Goal: Task Accomplishment & Management: Use online tool/utility

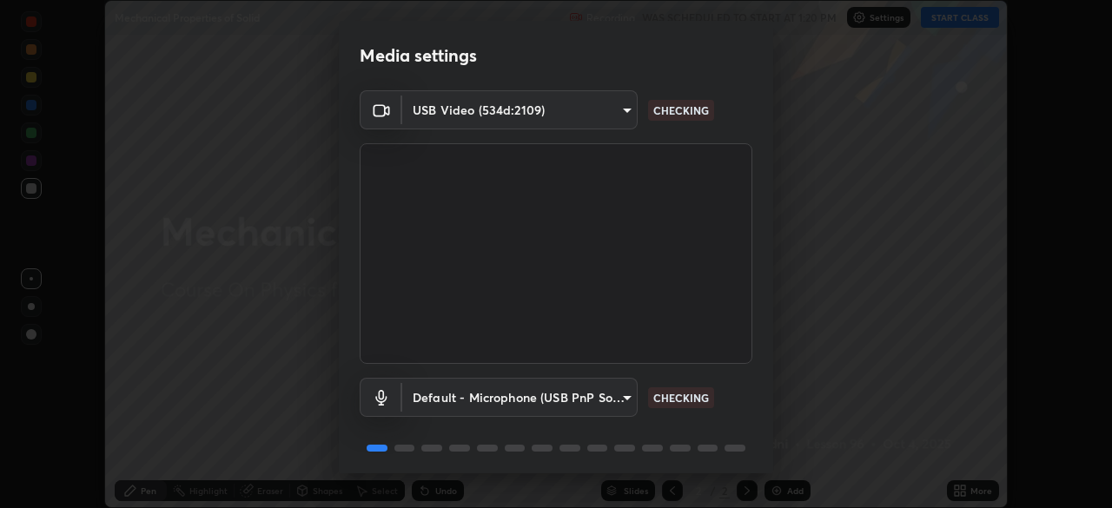
scroll to position [62, 0]
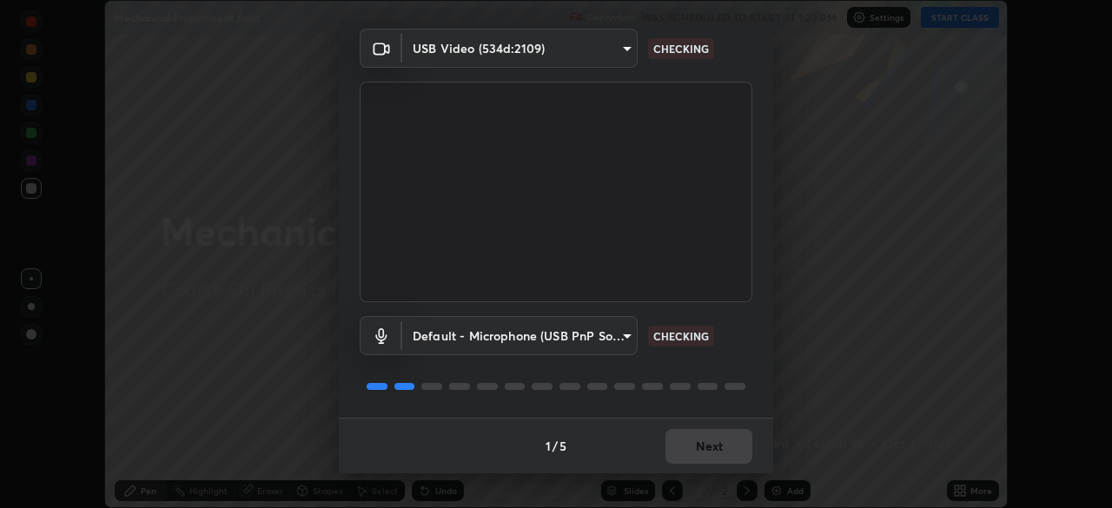
click at [704, 455] on div "1 / 5 Next" at bounding box center [556, 446] width 434 height 56
click at [704, 461] on div "1 / 5 Next" at bounding box center [556, 446] width 434 height 56
click at [703, 460] on div "1 / 5 Next" at bounding box center [556, 446] width 434 height 56
click at [707, 459] on div "1 / 5 Next" at bounding box center [556, 446] width 434 height 56
click at [706, 454] on div "1 / 5 Next" at bounding box center [556, 446] width 434 height 56
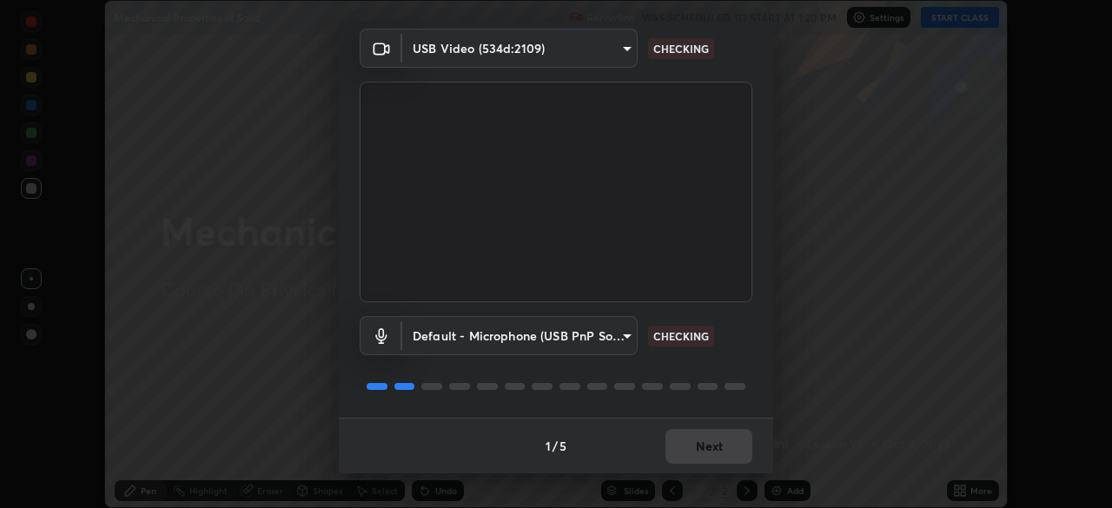
click at [707, 452] on div "1 / 5 Next" at bounding box center [556, 446] width 434 height 56
click at [696, 453] on div "1 / 5 Next" at bounding box center [556, 446] width 434 height 56
click at [708, 438] on div "1 / 5 Next" at bounding box center [556, 446] width 434 height 56
click at [710, 441] on div "1 / 5 Next" at bounding box center [556, 446] width 434 height 56
click at [712, 445] on div "1 / 5 Next" at bounding box center [556, 446] width 434 height 56
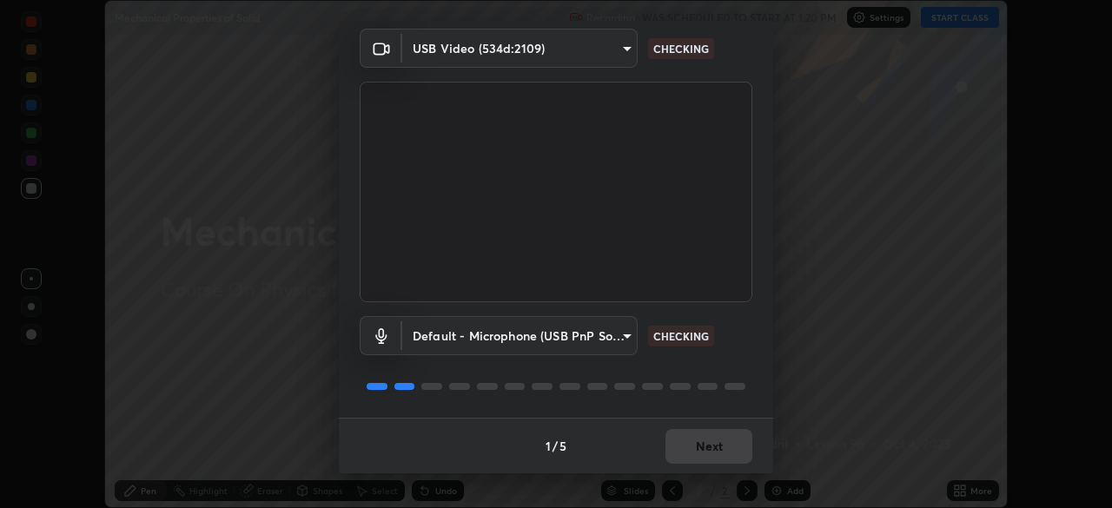
click at [713, 444] on div "1 / 5 Next" at bounding box center [556, 446] width 434 height 56
click at [711, 438] on div "1 / 5 Next" at bounding box center [556, 446] width 434 height 56
click at [712, 441] on div "1 / 5 Next" at bounding box center [556, 446] width 434 height 56
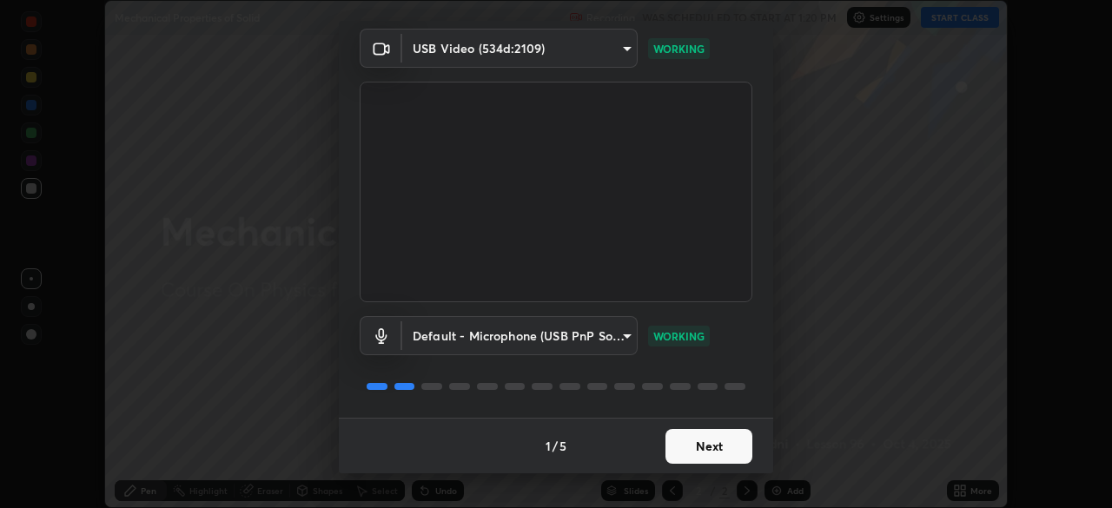
click at [709, 439] on button "Next" at bounding box center [708, 446] width 87 height 35
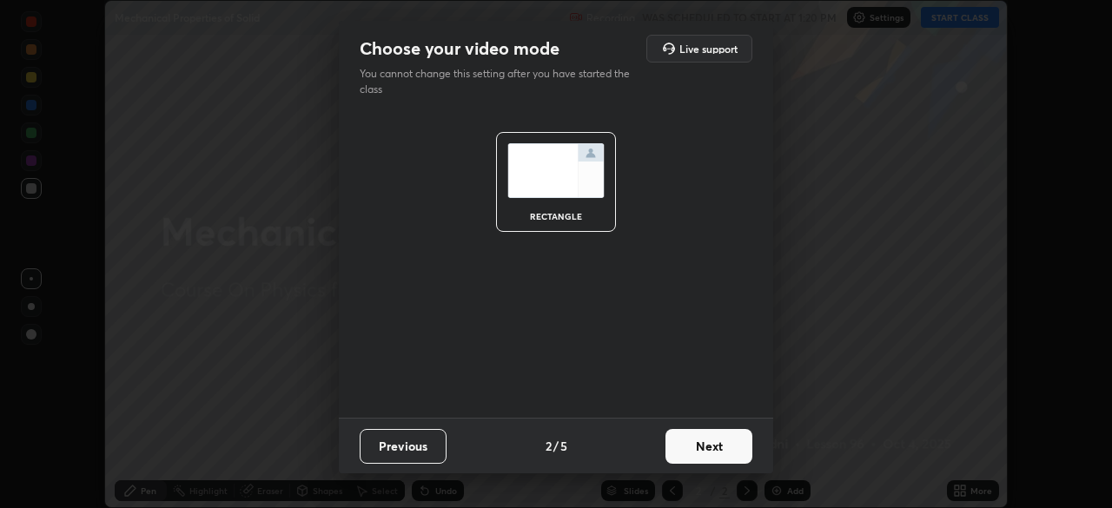
click at [709, 442] on button "Next" at bounding box center [708, 446] width 87 height 35
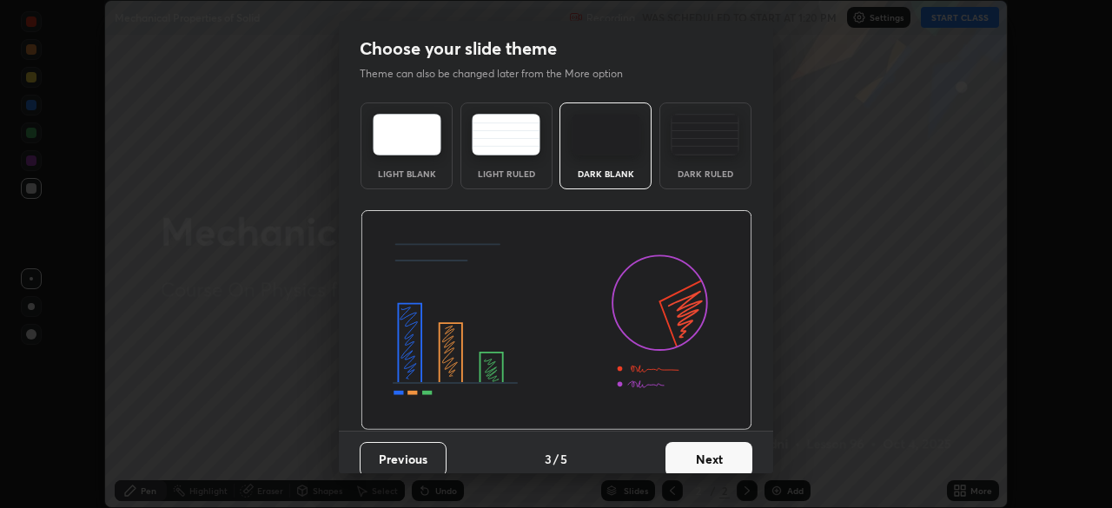
click at [709, 448] on button "Next" at bounding box center [708, 459] width 87 height 35
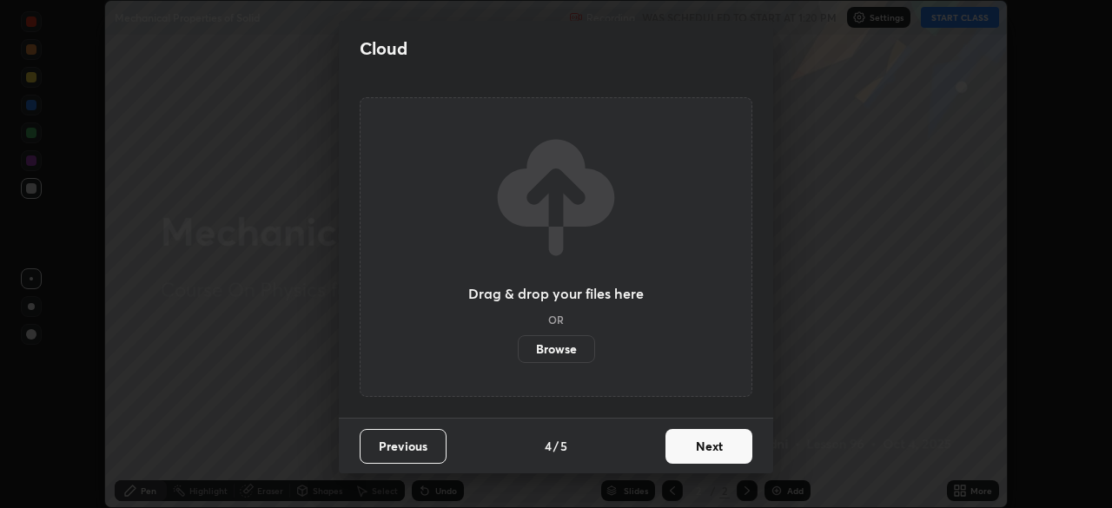
click at [562, 336] on label "Browse" at bounding box center [556, 349] width 77 height 28
click at [518, 336] on input "Browse" at bounding box center [518, 349] width 0 height 28
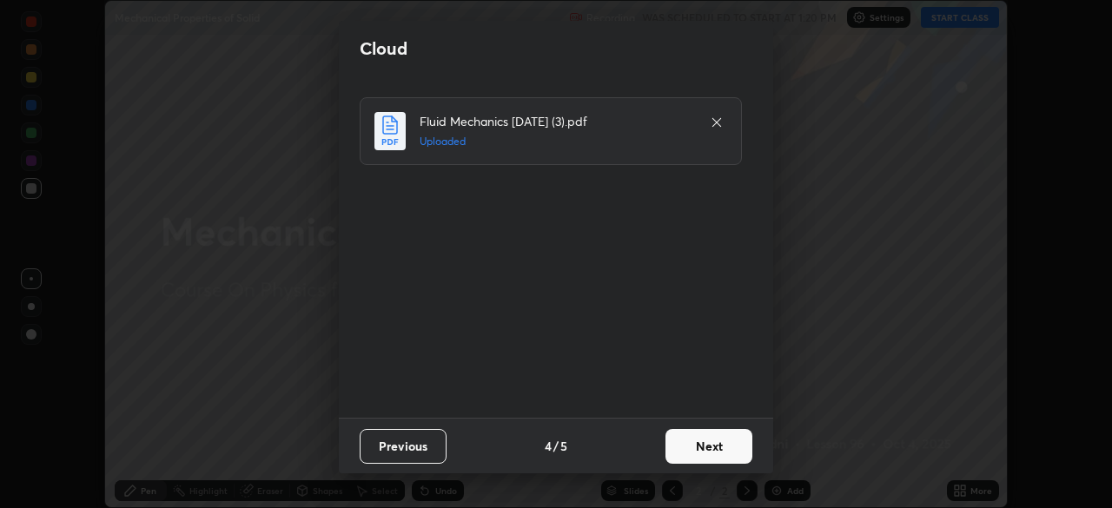
click at [694, 445] on button "Next" at bounding box center [708, 446] width 87 height 35
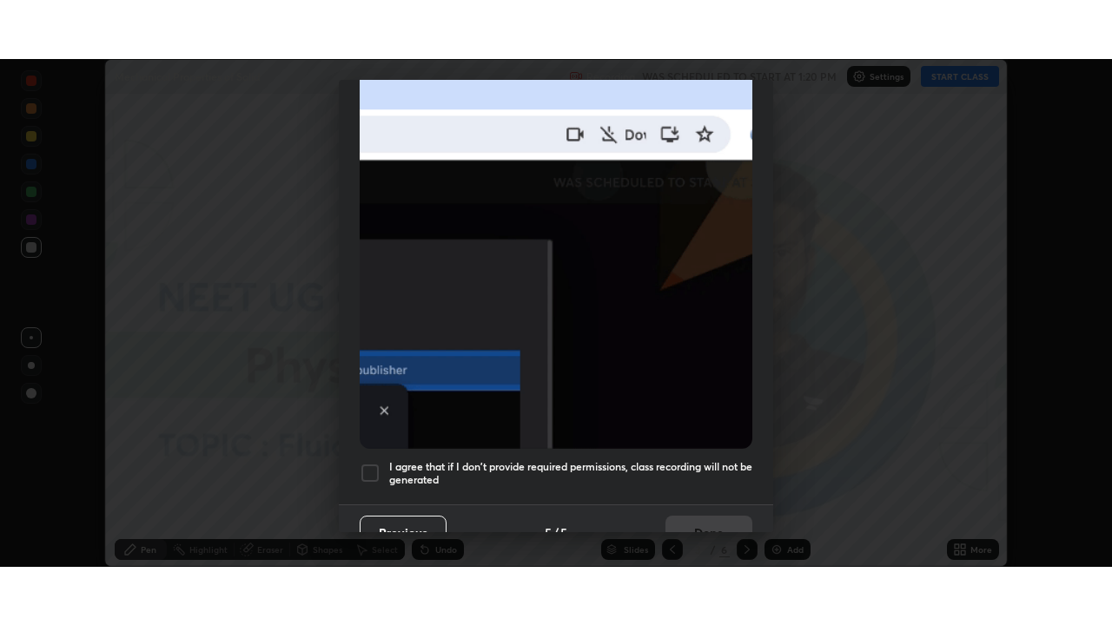
scroll to position [416, 0]
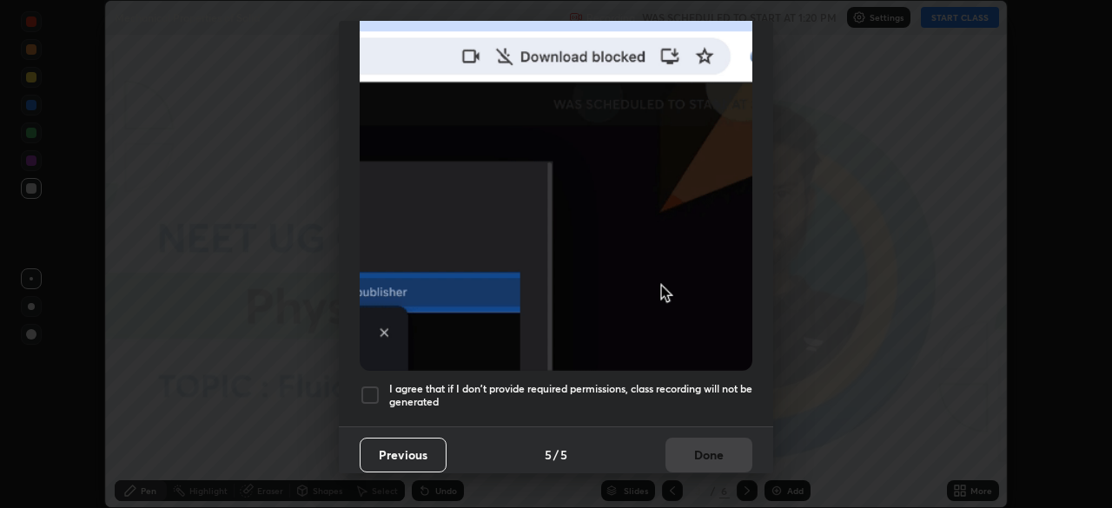
click at [437, 384] on h5 "I agree that if I don't provide required permissions, class recording will not …" at bounding box center [570, 395] width 363 height 27
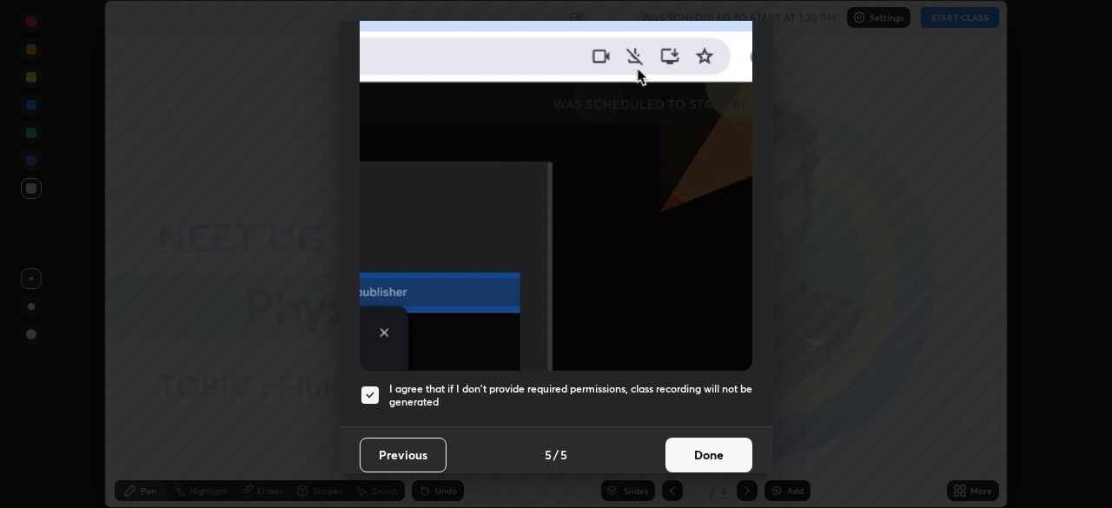
click at [672, 448] on button "Done" at bounding box center [708, 455] width 87 height 35
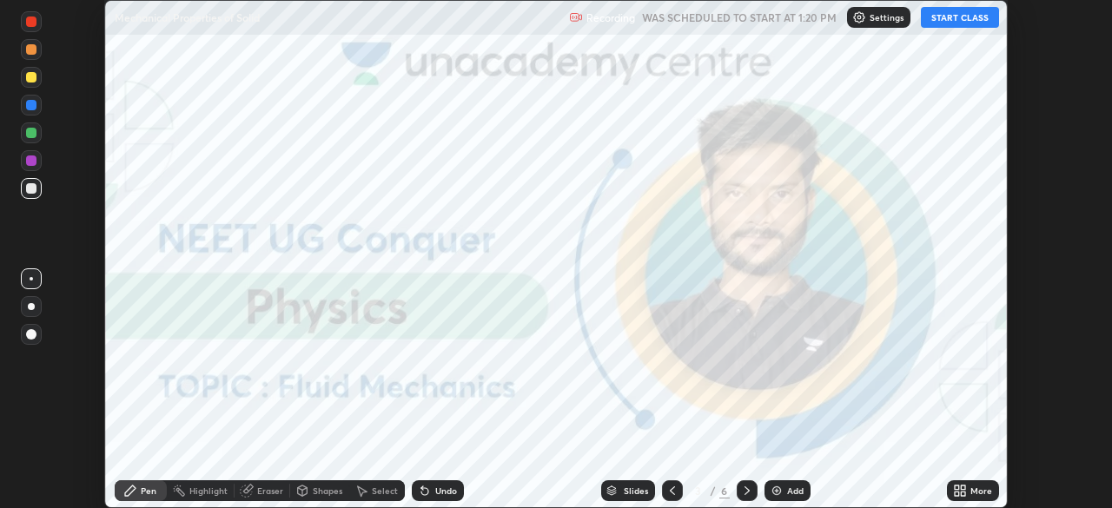
click at [950, 493] on div "More" at bounding box center [973, 490] width 52 height 21
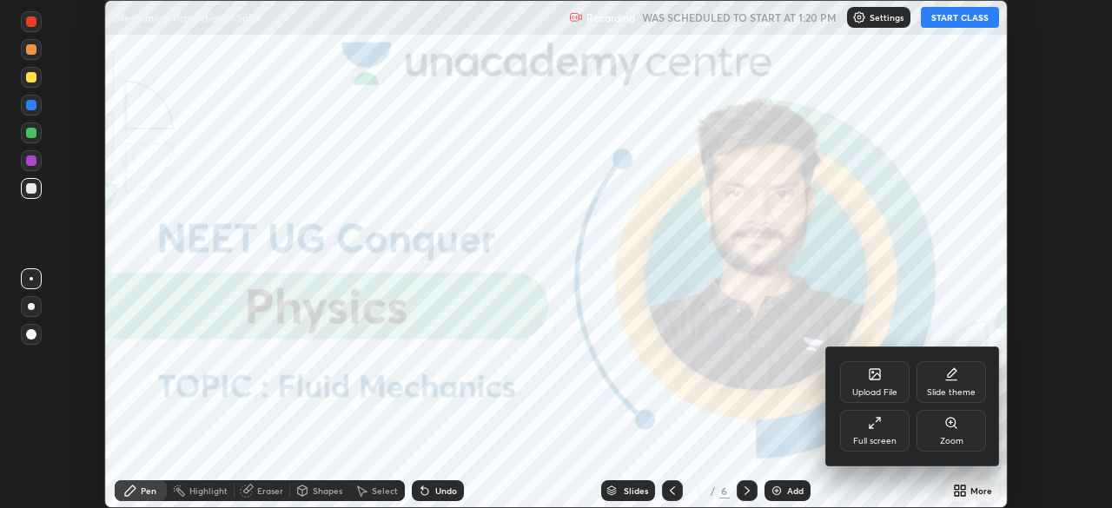
click at [870, 388] on div "Upload File" at bounding box center [874, 392] width 45 height 9
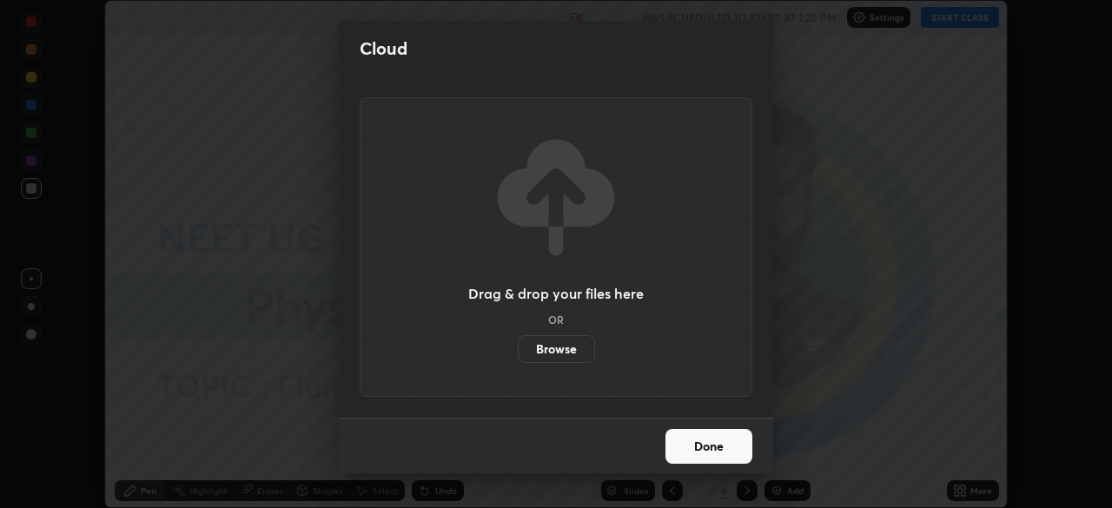
click at [569, 360] on label "Browse" at bounding box center [556, 349] width 77 height 28
click at [518, 360] on input "Browse" at bounding box center [518, 349] width 0 height 28
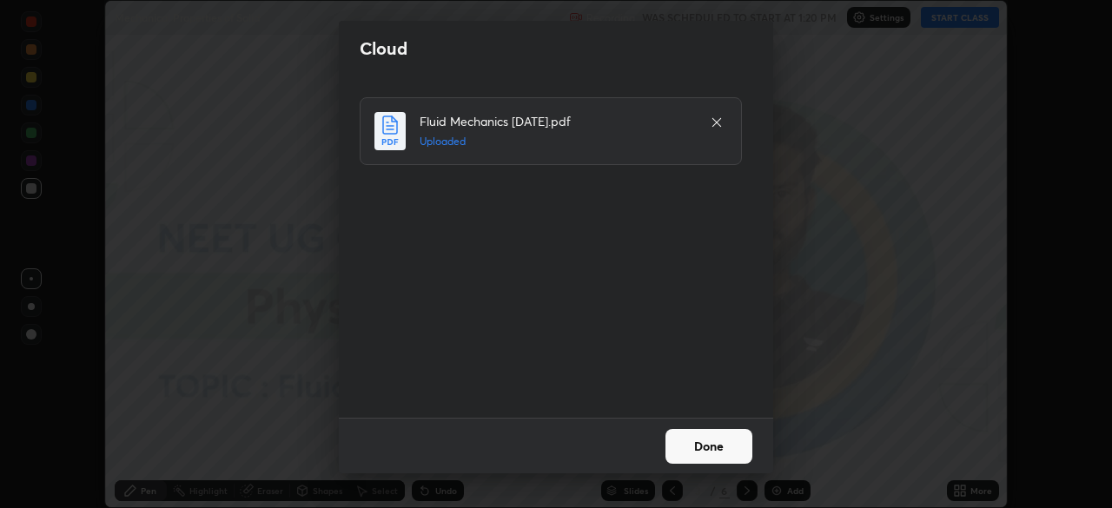
click at [691, 453] on button "Done" at bounding box center [708, 446] width 87 height 35
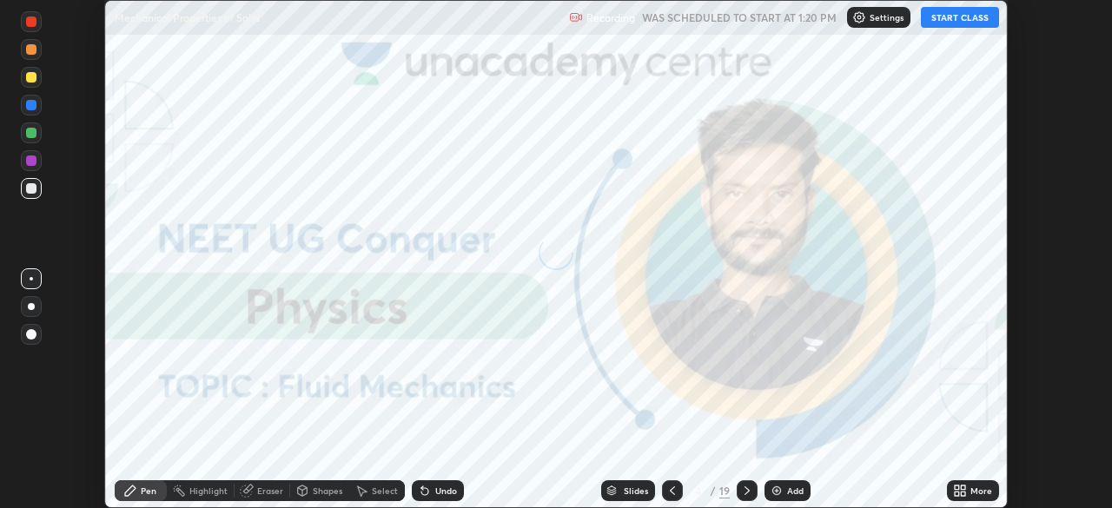
click at [956, 487] on icon at bounding box center [956, 487] width 4 height 4
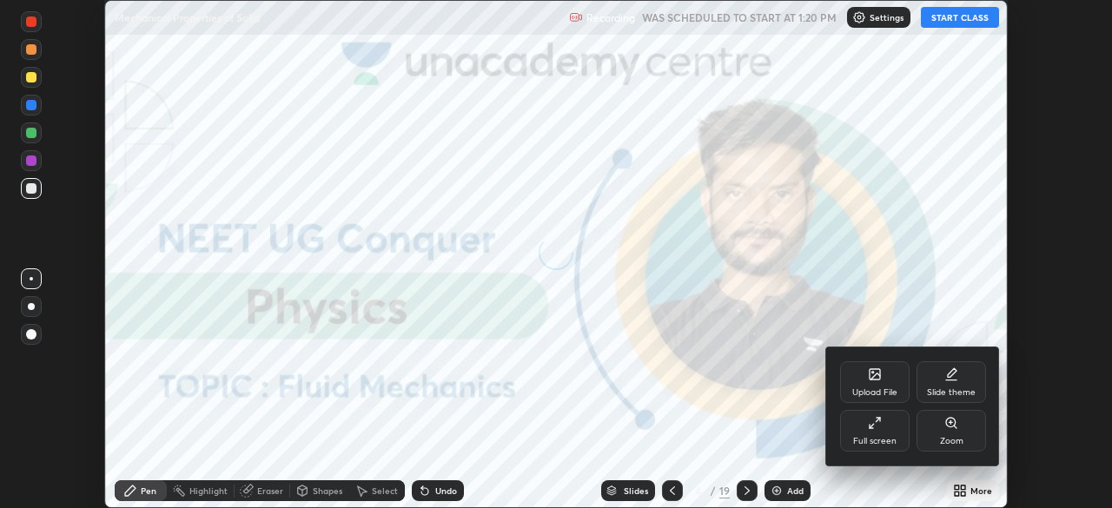
click at [860, 388] on div "Upload File" at bounding box center [874, 392] width 45 height 9
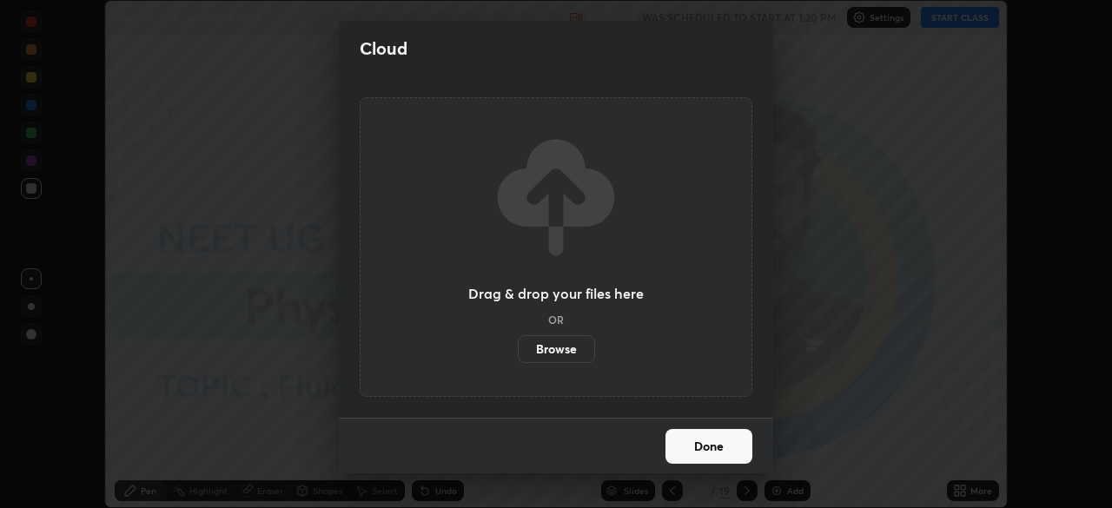
click at [542, 357] on label "Browse" at bounding box center [556, 349] width 77 height 28
click at [518, 357] on input "Browse" at bounding box center [518, 349] width 0 height 28
click at [549, 346] on label "Browse" at bounding box center [556, 349] width 77 height 28
click at [518, 346] on input "Browse" at bounding box center [518, 349] width 0 height 28
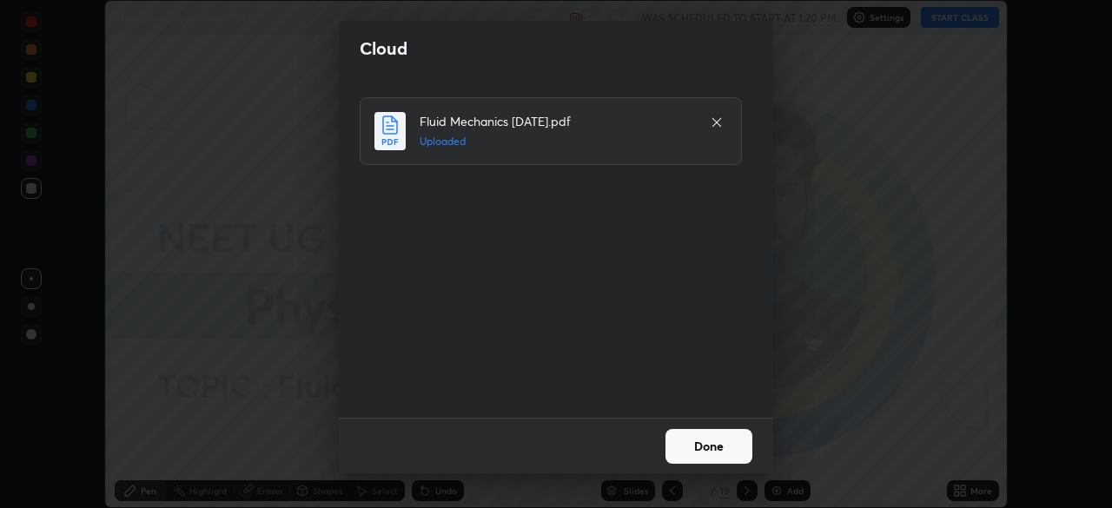
click at [698, 448] on button "Done" at bounding box center [708, 446] width 87 height 35
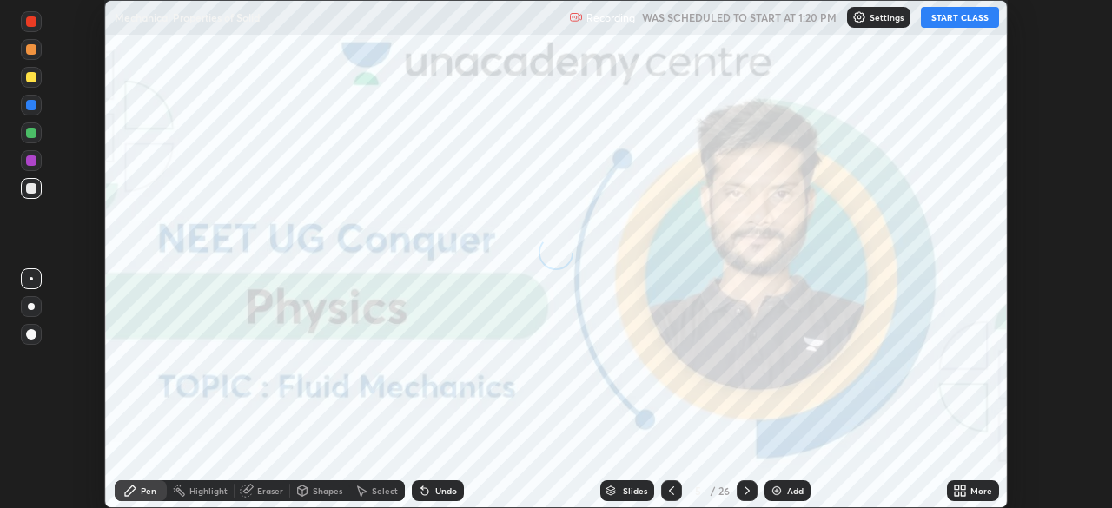
click at [962, 493] on icon at bounding box center [962, 494] width 4 height 4
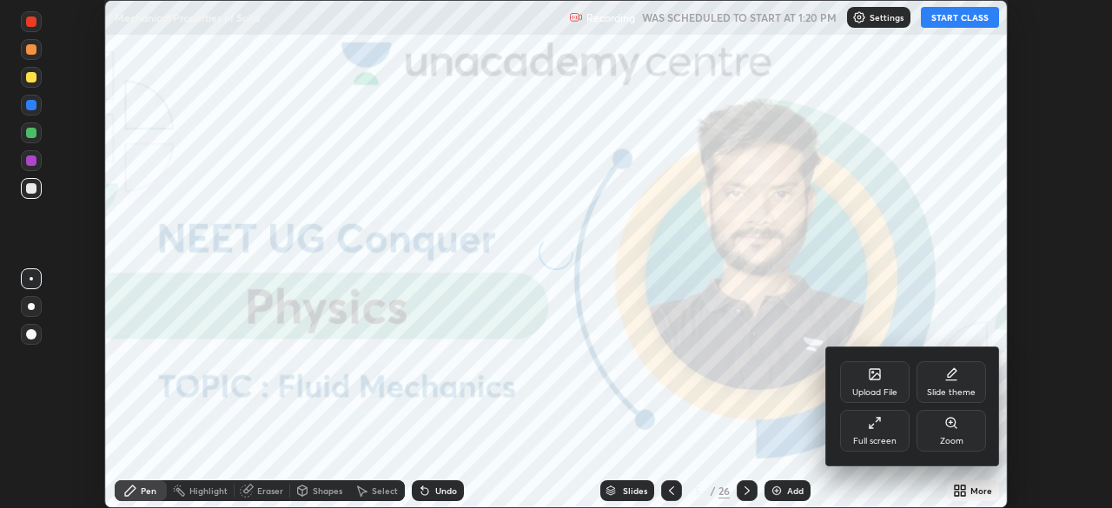
click at [860, 438] on div "Full screen" at bounding box center [874, 441] width 43 height 9
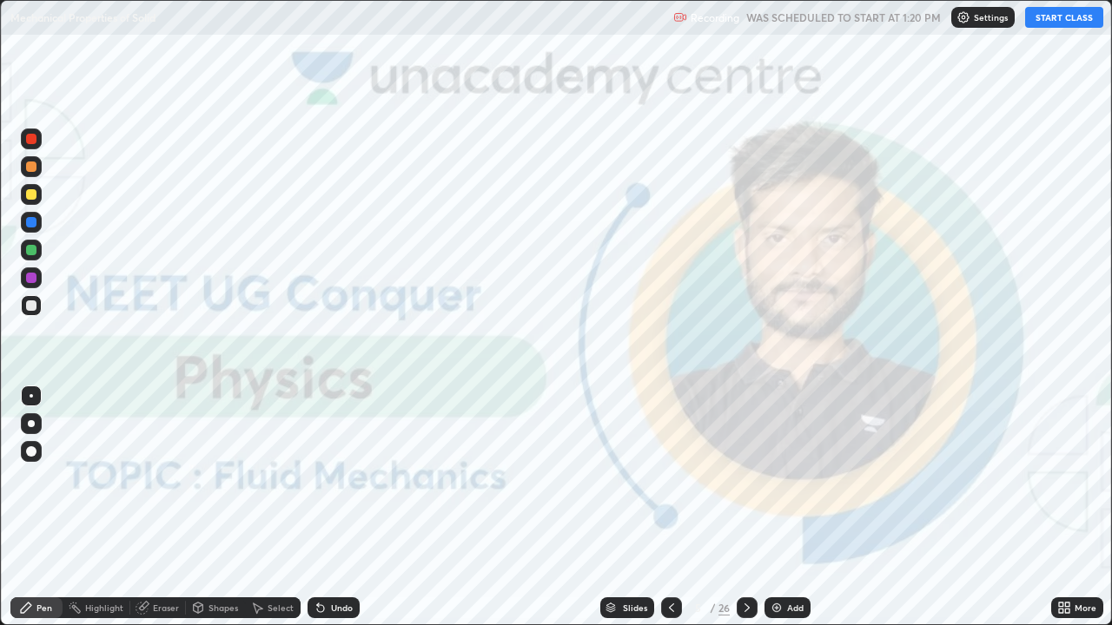
scroll to position [625, 1112]
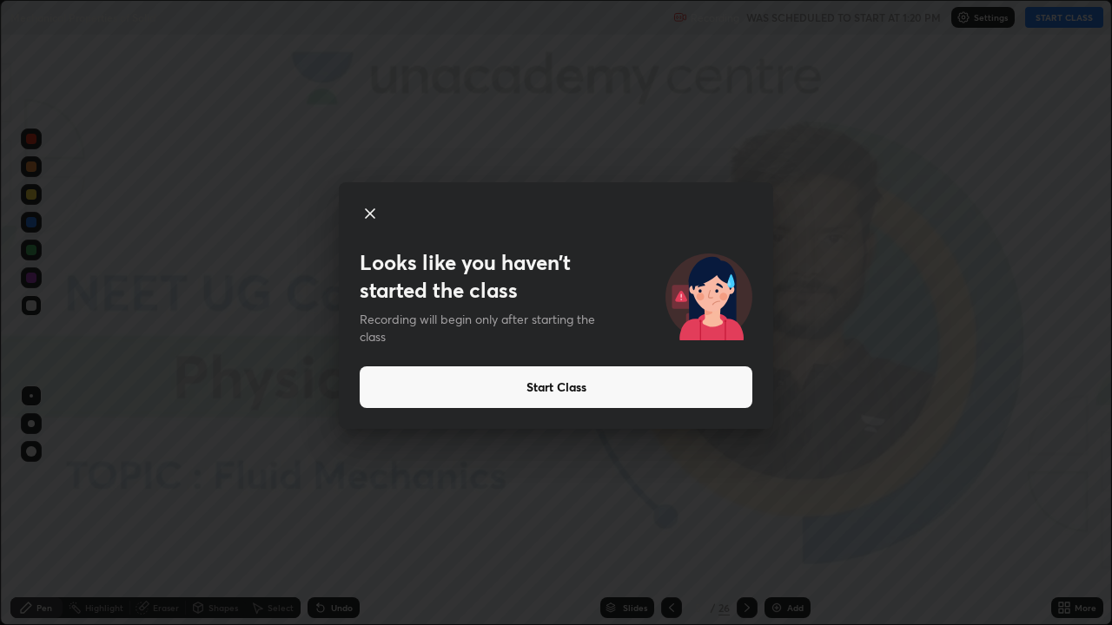
click at [523, 391] on button "Start Class" at bounding box center [556, 387] width 393 height 42
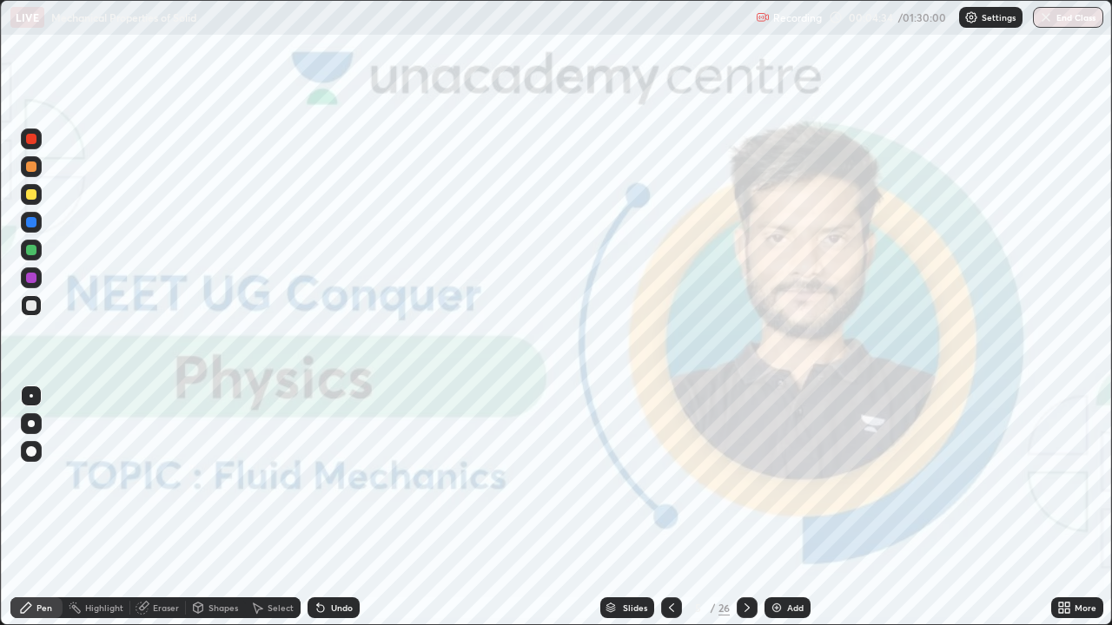
click at [776, 507] on img at bounding box center [776, 608] width 14 height 14
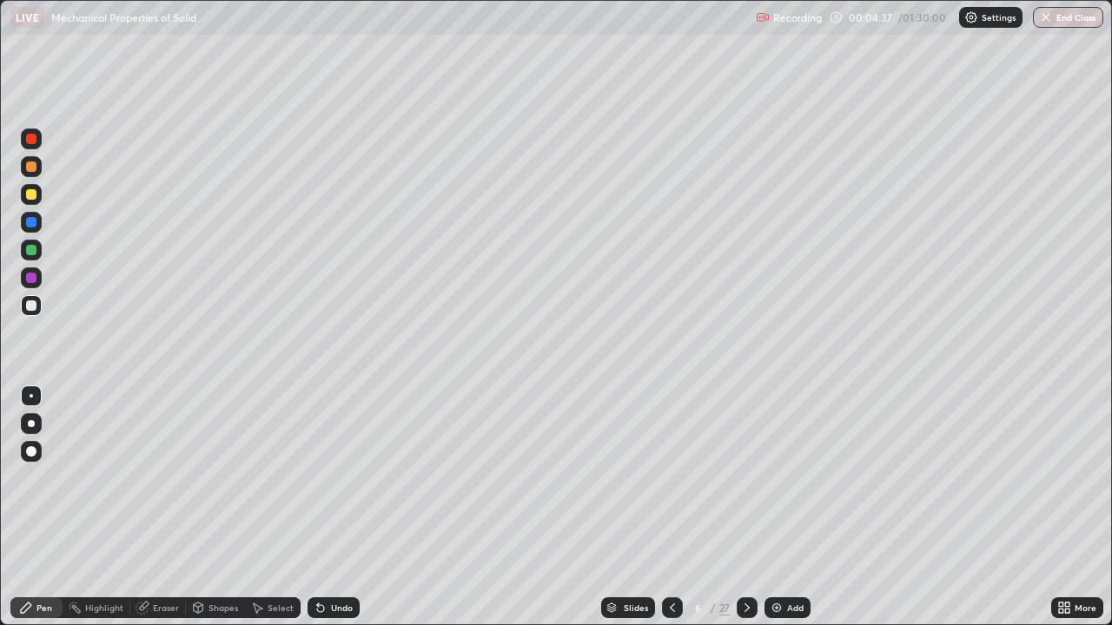
click at [29, 425] on div at bounding box center [31, 423] width 7 height 7
click at [775, 507] on img at bounding box center [776, 608] width 14 height 14
click at [667, 507] on icon at bounding box center [671, 608] width 14 height 14
click at [744, 507] on icon at bounding box center [747, 608] width 14 height 14
click at [33, 251] on div at bounding box center [31, 250] width 10 height 10
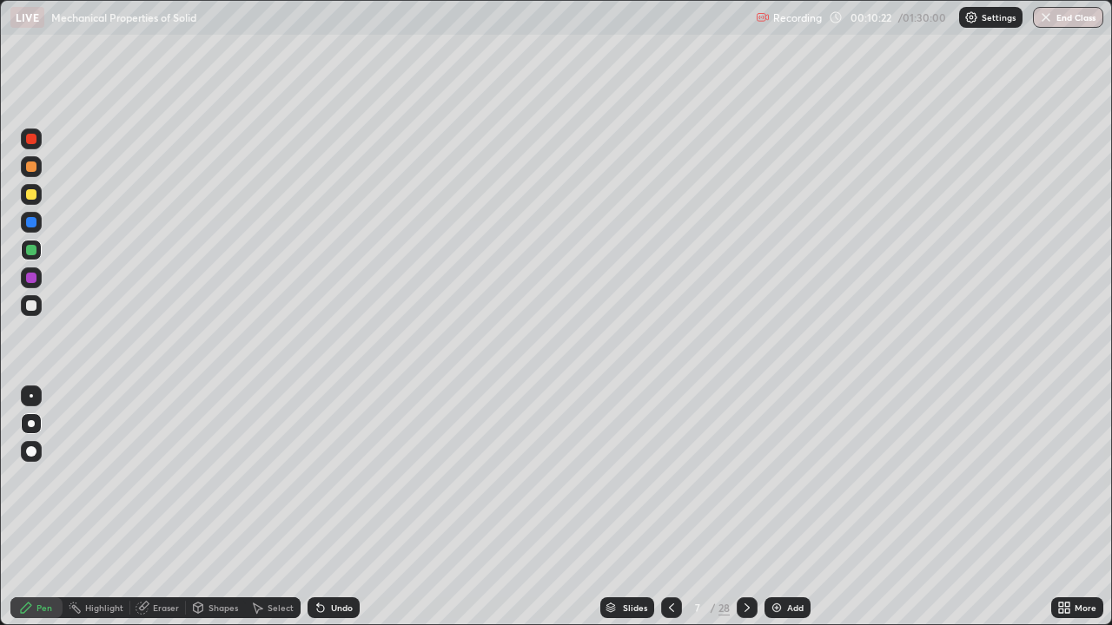
click at [29, 221] on div at bounding box center [31, 222] width 10 height 10
click at [30, 139] on div at bounding box center [31, 139] width 10 height 10
click at [34, 193] on div at bounding box center [31, 194] width 10 height 10
click at [30, 220] on div at bounding box center [31, 222] width 10 height 10
click at [30, 194] on div at bounding box center [31, 194] width 10 height 10
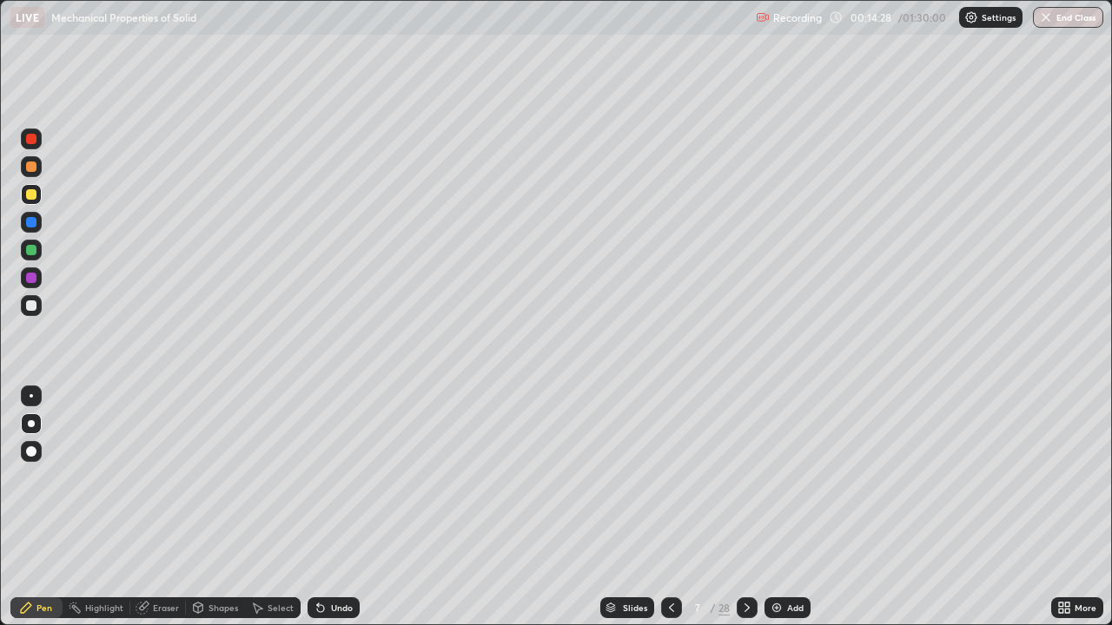
click at [30, 140] on div at bounding box center [31, 139] width 10 height 10
click at [30, 166] on div at bounding box center [31, 167] width 10 height 10
click at [31, 254] on div at bounding box center [31, 250] width 10 height 10
click at [29, 139] on div at bounding box center [31, 139] width 10 height 10
click at [162, 507] on div "Eraser" at bounding box center [166, 608] width 26 height 9
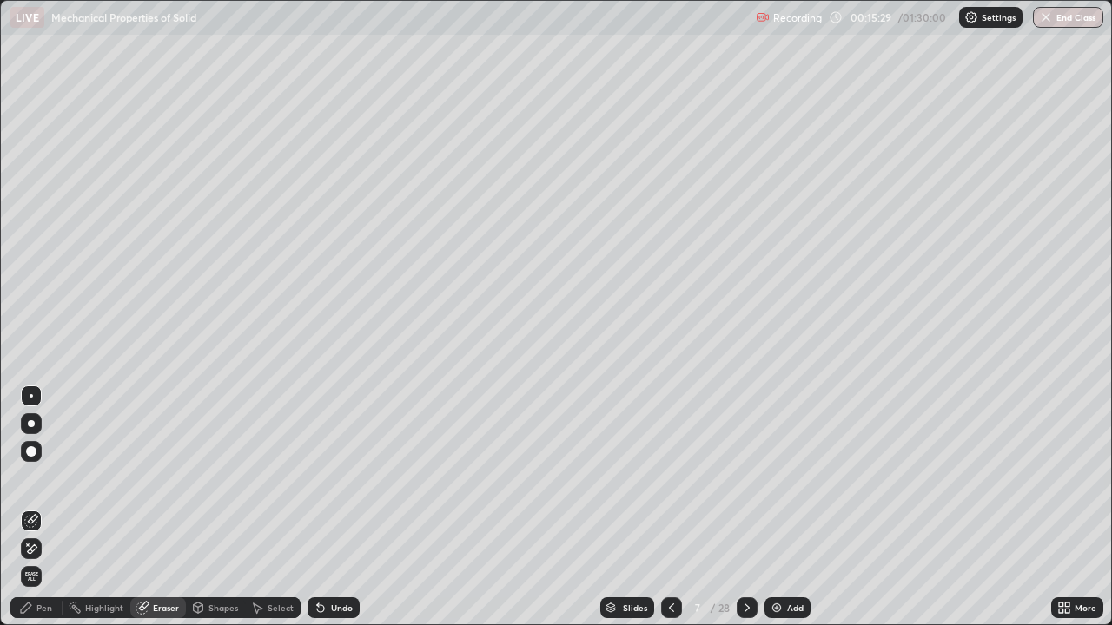
click at [49, 507] on div "Pen" at bounding box center [44, 608] width 16 height 9
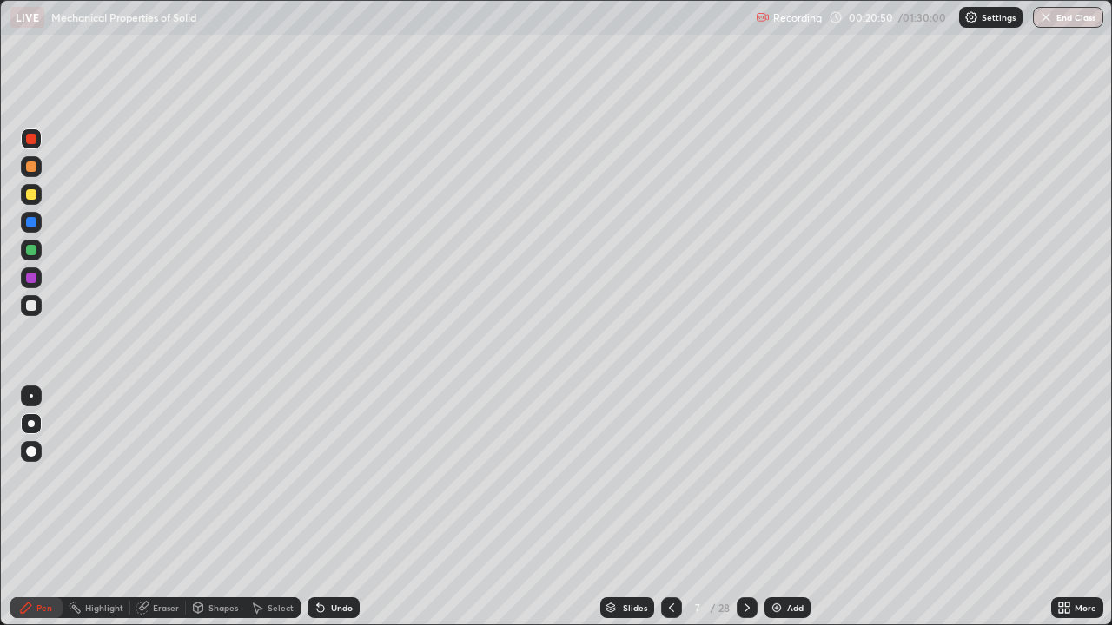
click at [630, 507] on div "Slides" at bounding box center [635, 608] width 24 height 9
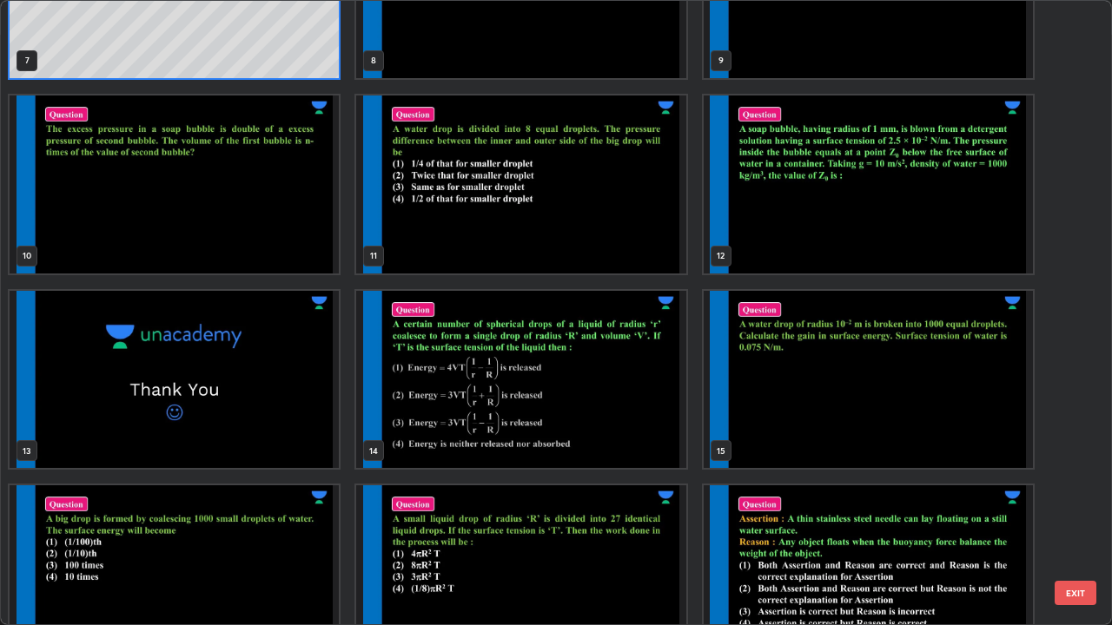
scroll to position [505, 0]
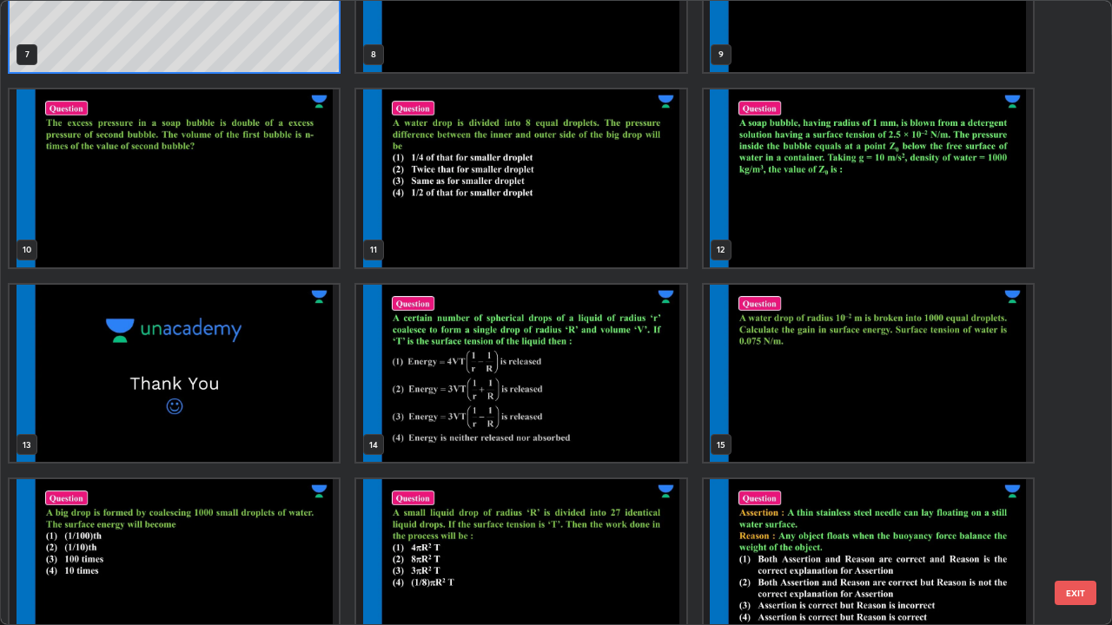
click at [635, 418] on img "grid" at bounding box center [520, 374] width 329 height 178
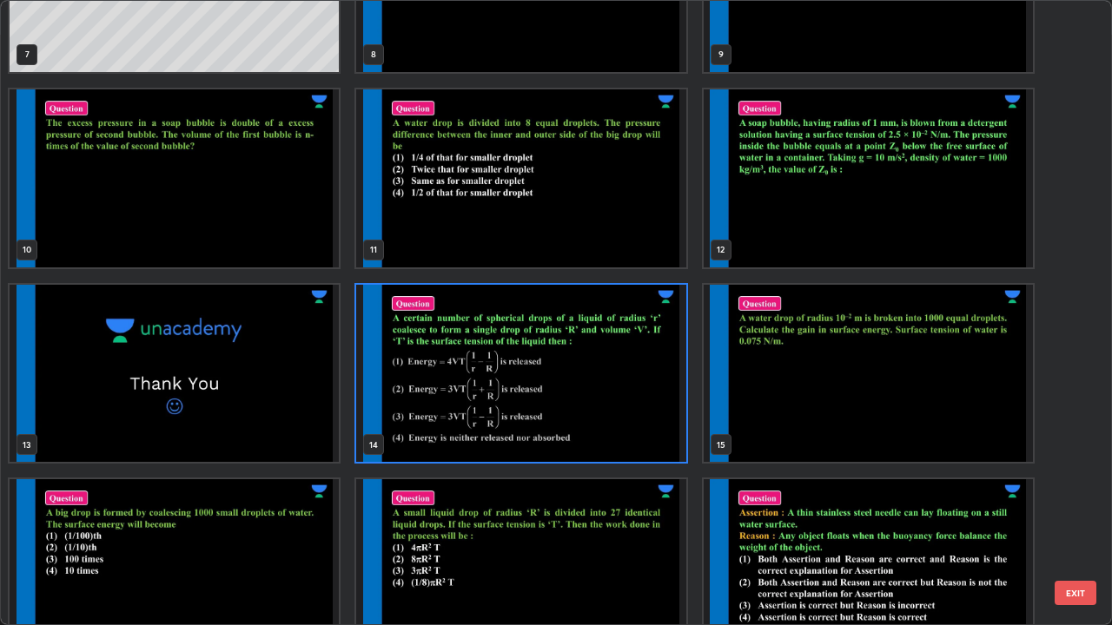
click at [638, 416] on img "grid" at bounding box center [520, 374] width 329 height 178
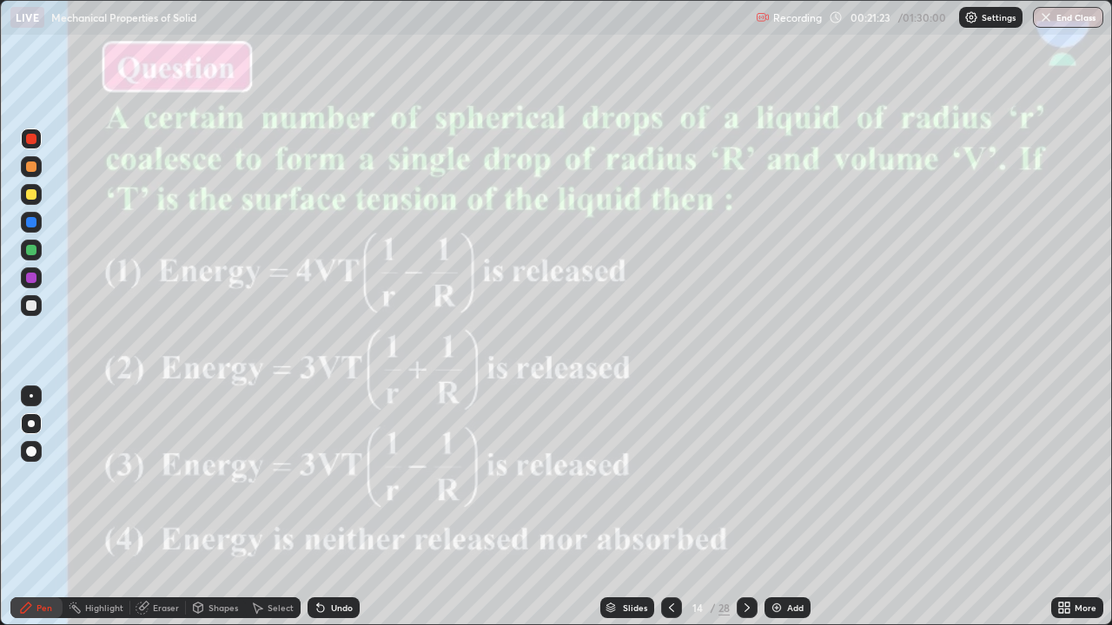
click at [627, 507] on div "Slides" at bounding box center [635, 608] width 24 height 9
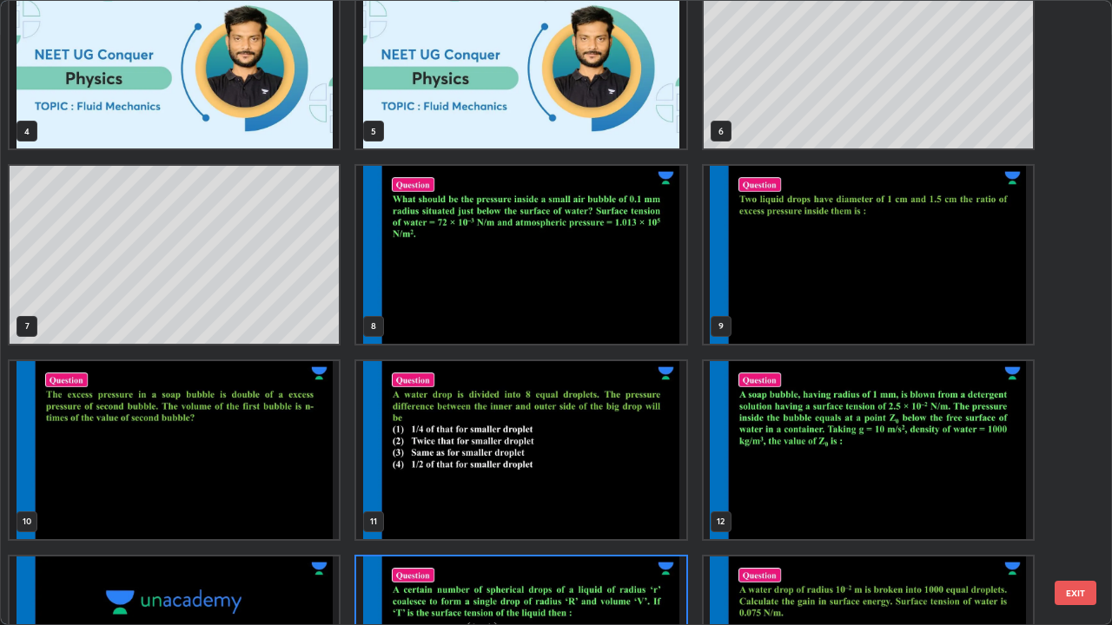
scroll to position [201, 0]
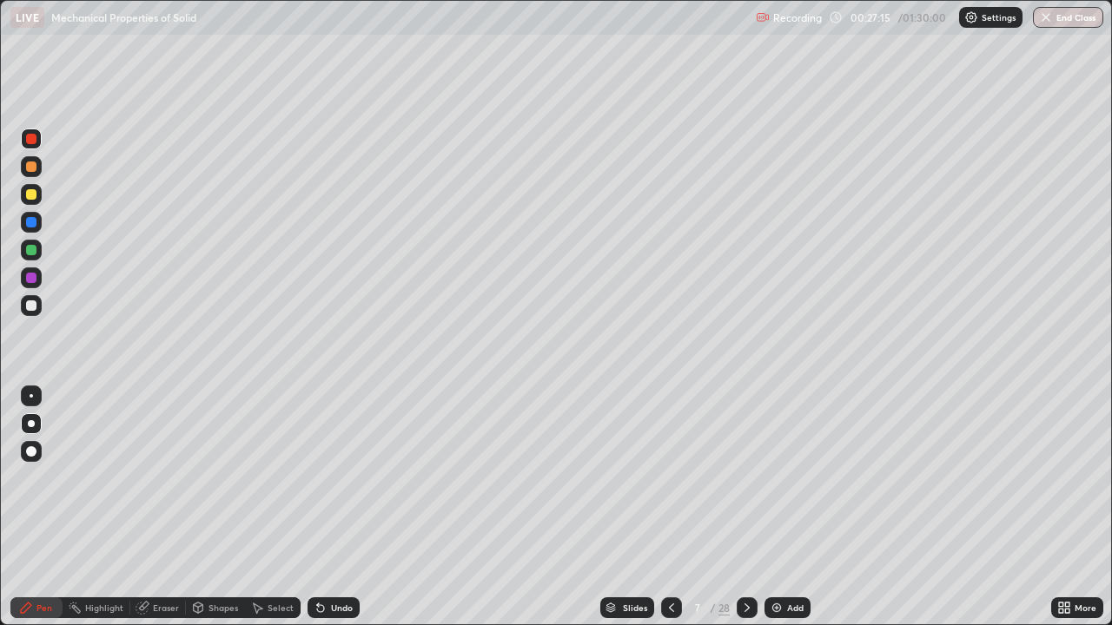
click at [775, 507] on img at bounding box center [776, 608] width 14 height 14
click at [31, 250] on div at bounding box center [31, 250] width 10 height 10
click at [623, 507] on div "Slides" at bounding box center [635, 608] width 24 height 9
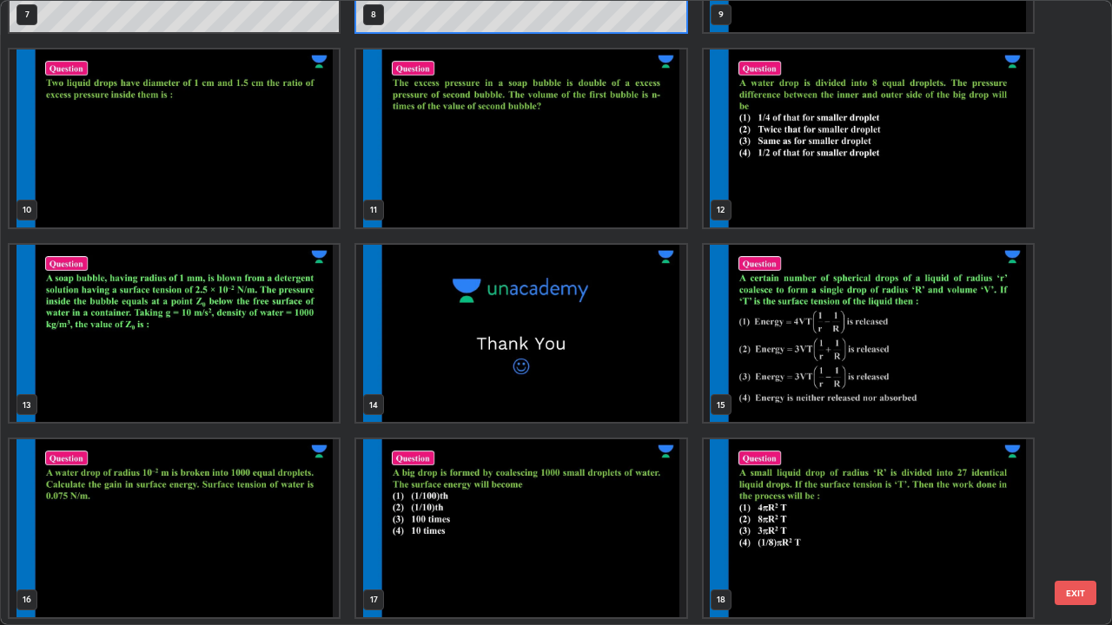
scroll to position [546, 0]
click at [796, 372] on img "grid" at bounding box center [867, 333] width 329 height 178
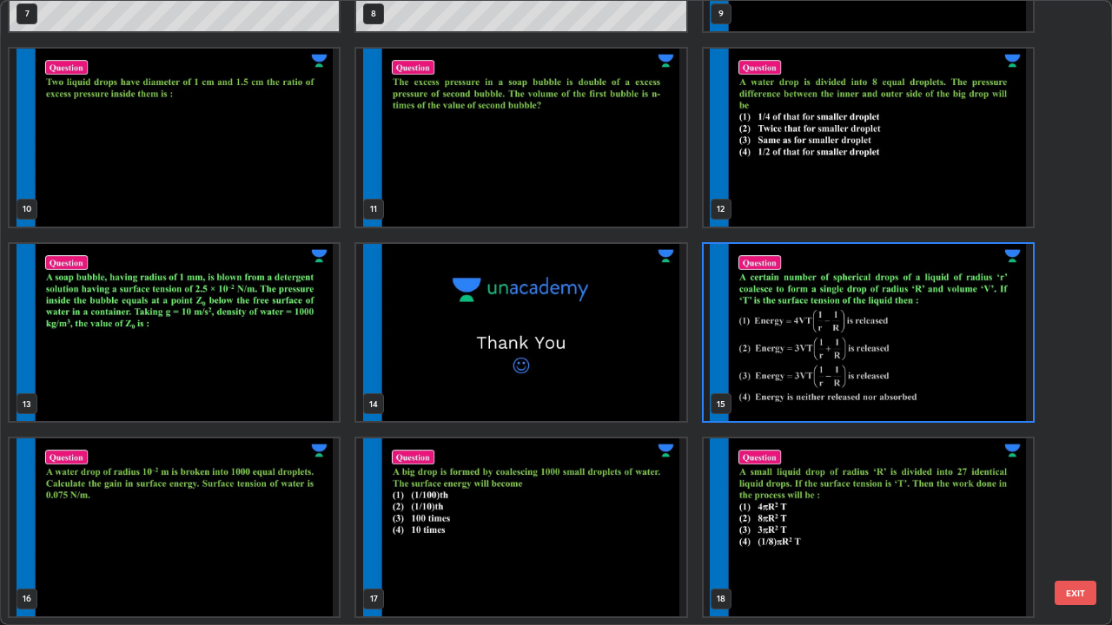
click at [794, 379] on img "grid" at bounding box center [867, 333] width 329 height 178
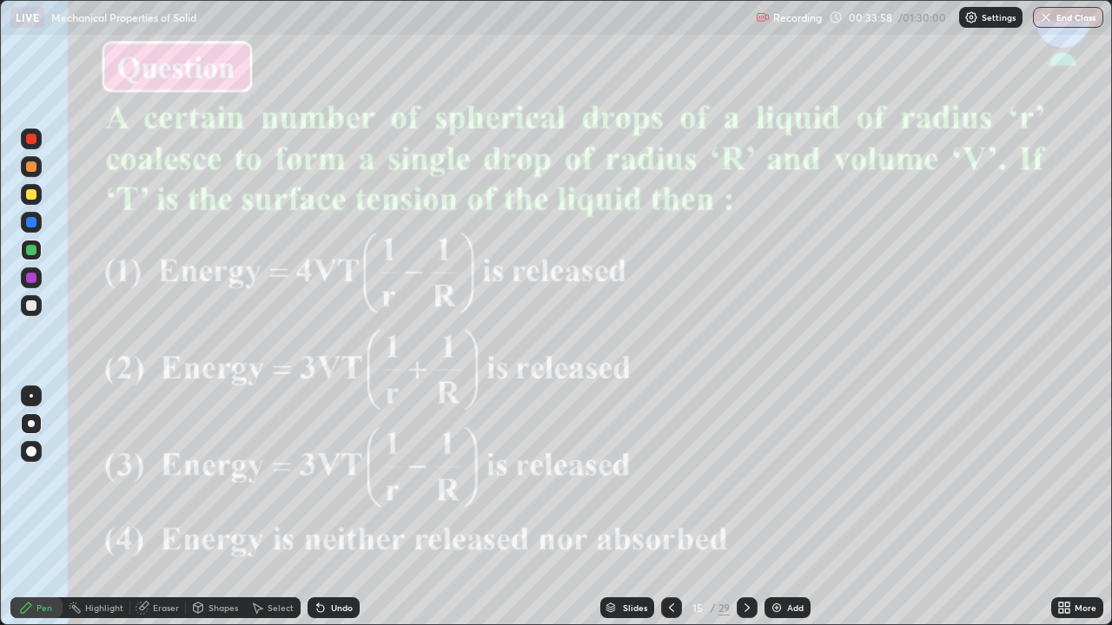
click at [617, 507] on div "Slides" at bounding box center [627, 607] width 54 height 21
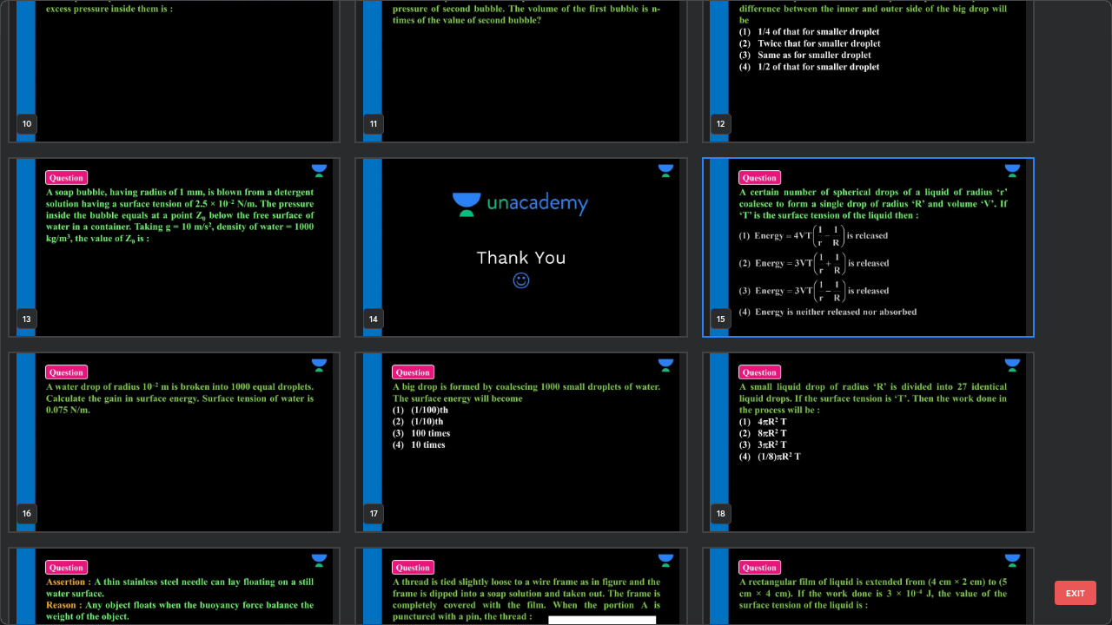
scroll to position [670, 0]
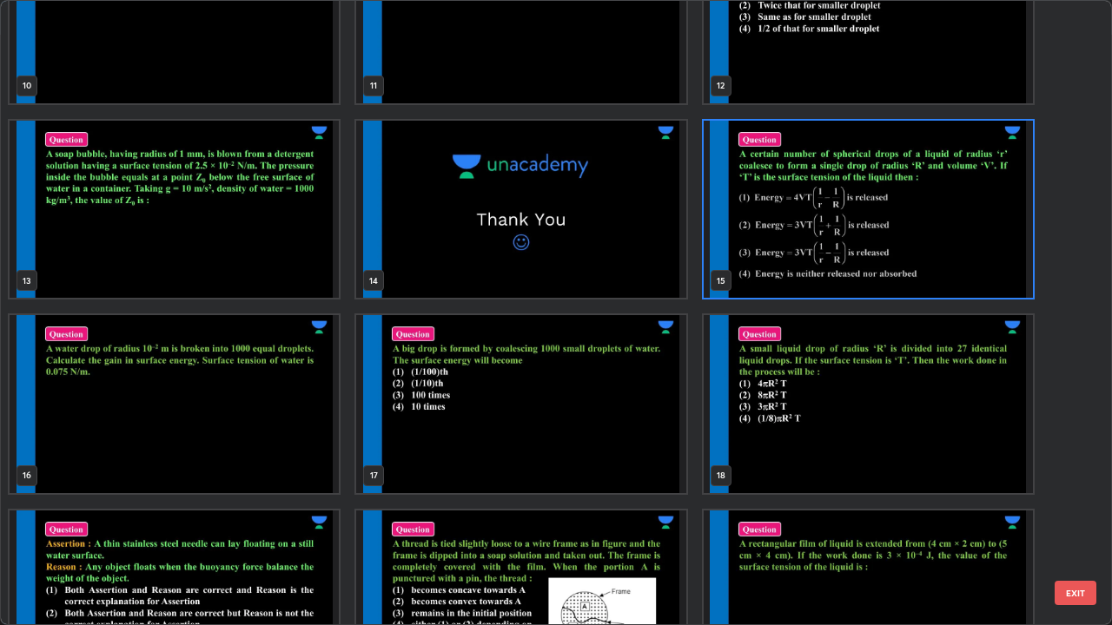
click at [320, 437] on img "grid" at bounding box center [174, 404] width 329 height 178
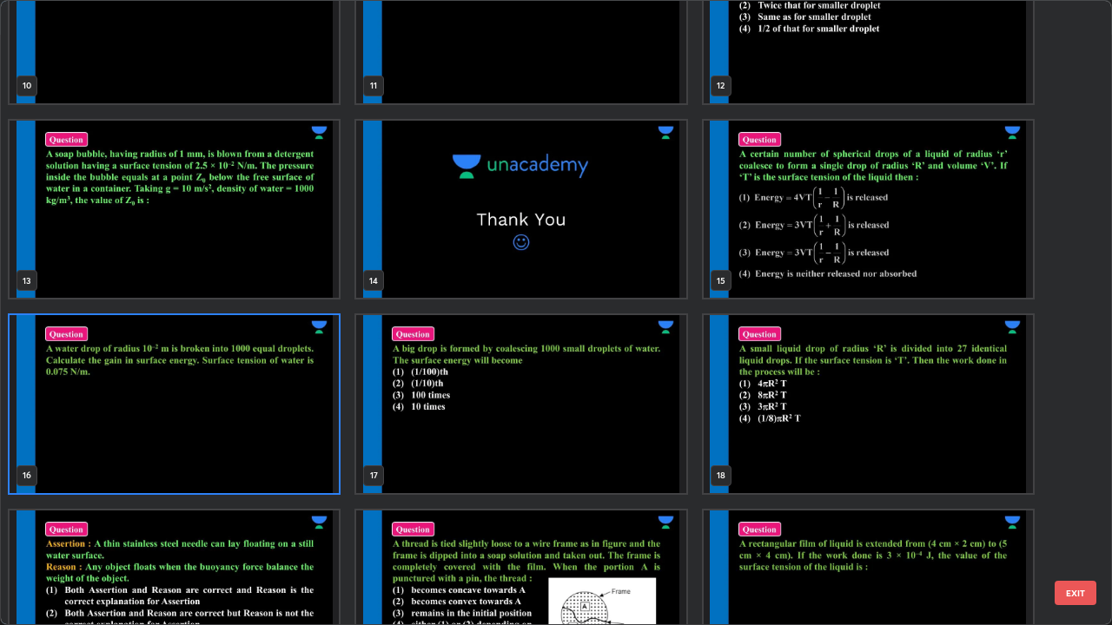
click at [320, 439] on img "grid" at bounding box center [174, 404] width 329 height 178
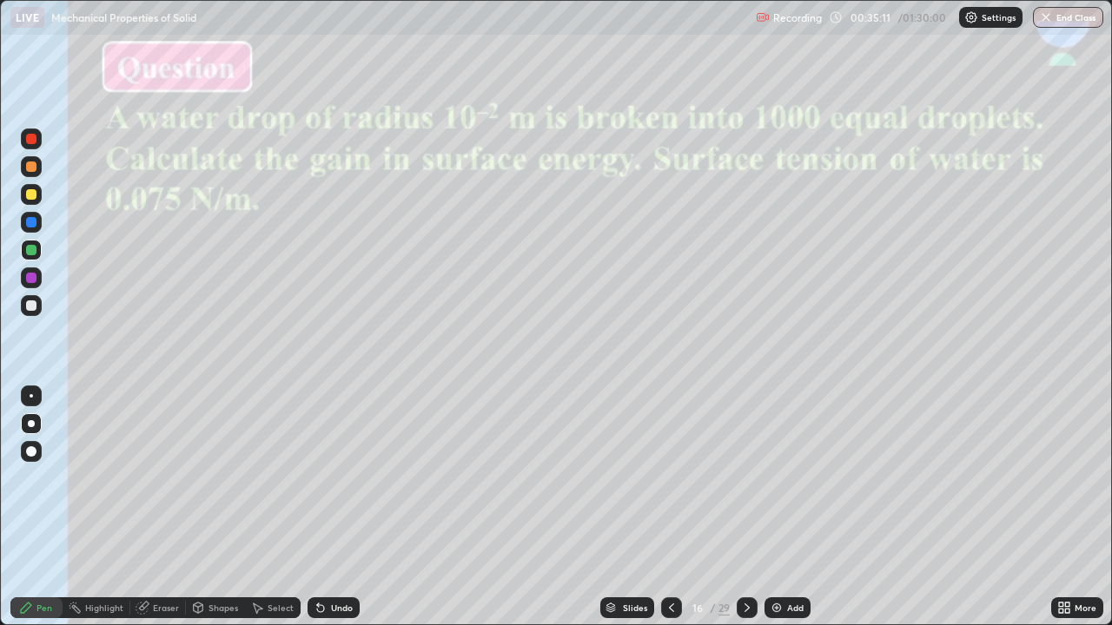
click at [30, 195] on div at bounding box center [31, 194] width 10 height 10
click at [31, 224] on div at bounding box center [31, 222] width 10 height 10
click at [213, 507] on div "Shapes" at bounding box center [215, 607] width 59 height 21
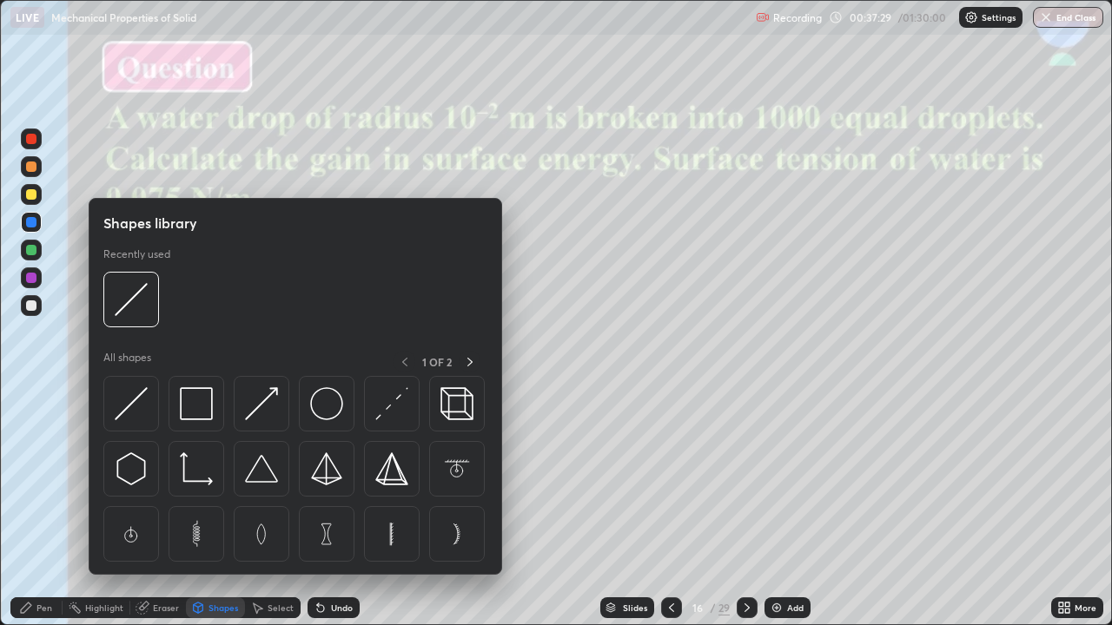
click at [154, 507] on div "Eraser" at bounding box center [166, 608] width 26 height 9
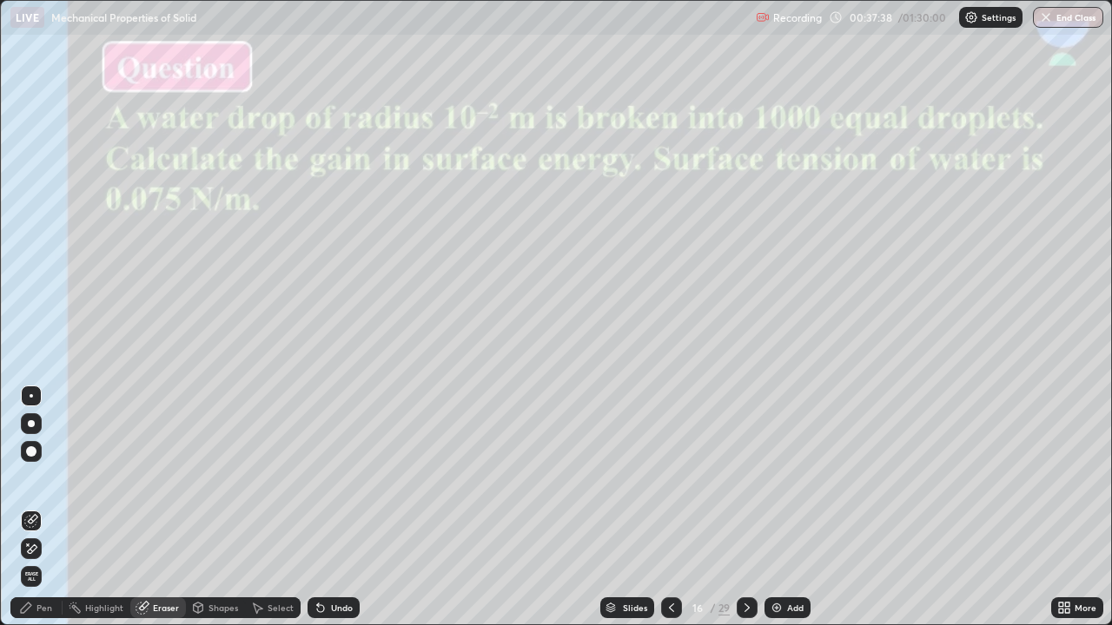
click at [166, 507] on div "Eraser" at bounding box center [166, 608] width 26 height 9
click at [36, 507] on div "Pen" at bounding box center [36, 607] width 52 height 21
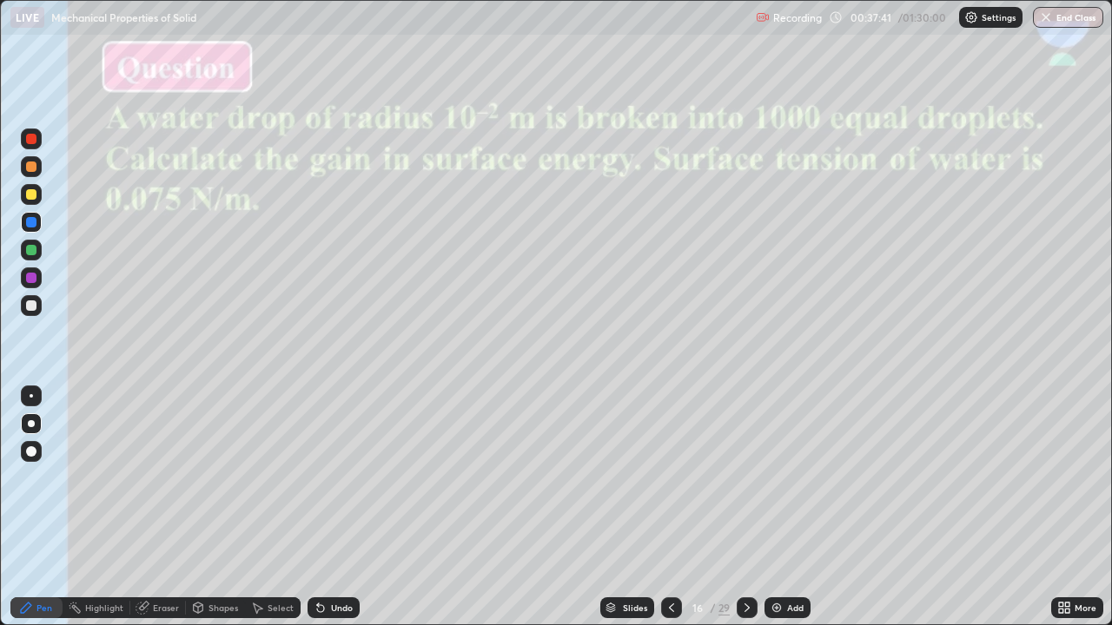
click at [31, 278] on div at bounding box center [31, 278] width 10 height 10
click at [609, 507] on icon at bounding box center [610, 611] width 9 height 3
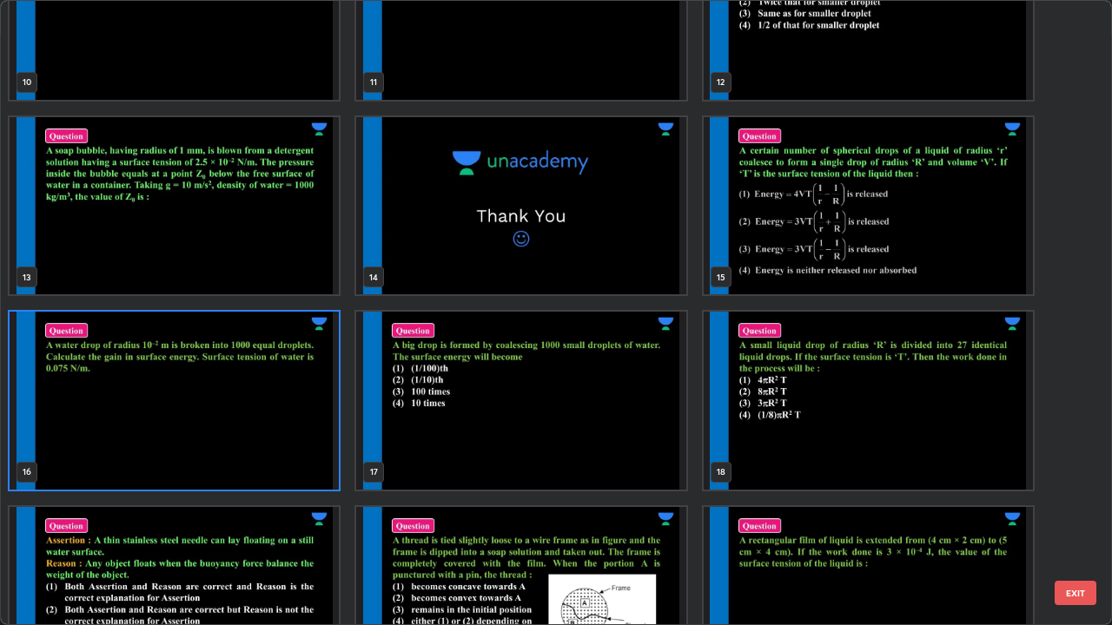
scroll to position [674, 0]
click at [858, 425] on img "grid" at bounding box center [867, 400] width 329 height 178
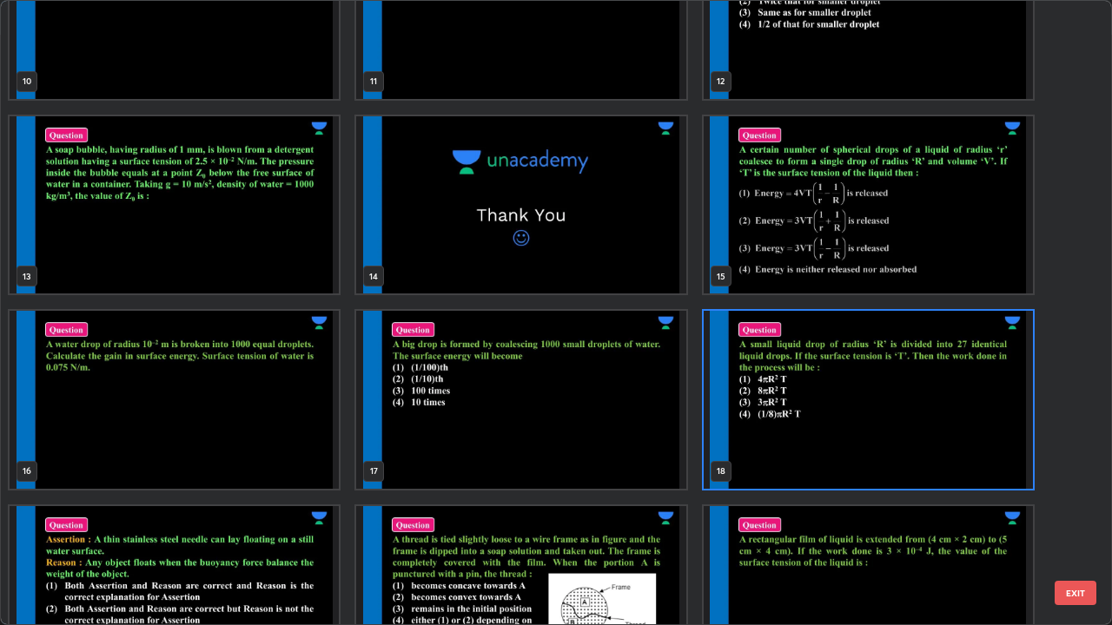
click at [861, 432] on img "grid" at bounding box center [867, 400] width 329 height 178
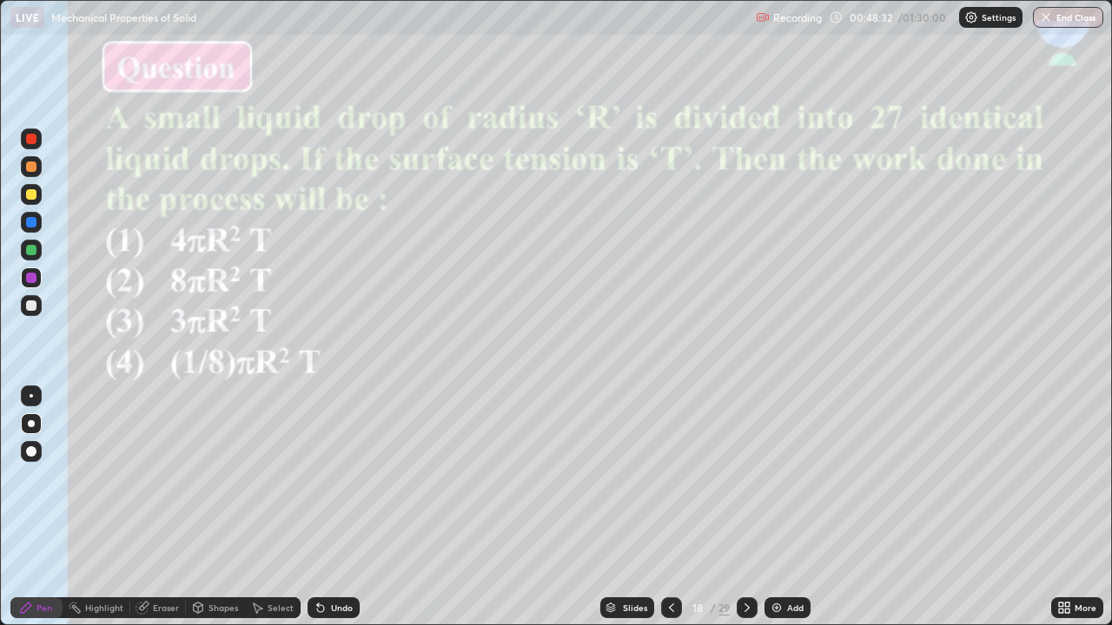
click at [31, 193] on div at bounding box center [31, 194] width 10 height 10
click at [617, 507] on div "Slides" at bounding box center [627, 607] width 54 height 21
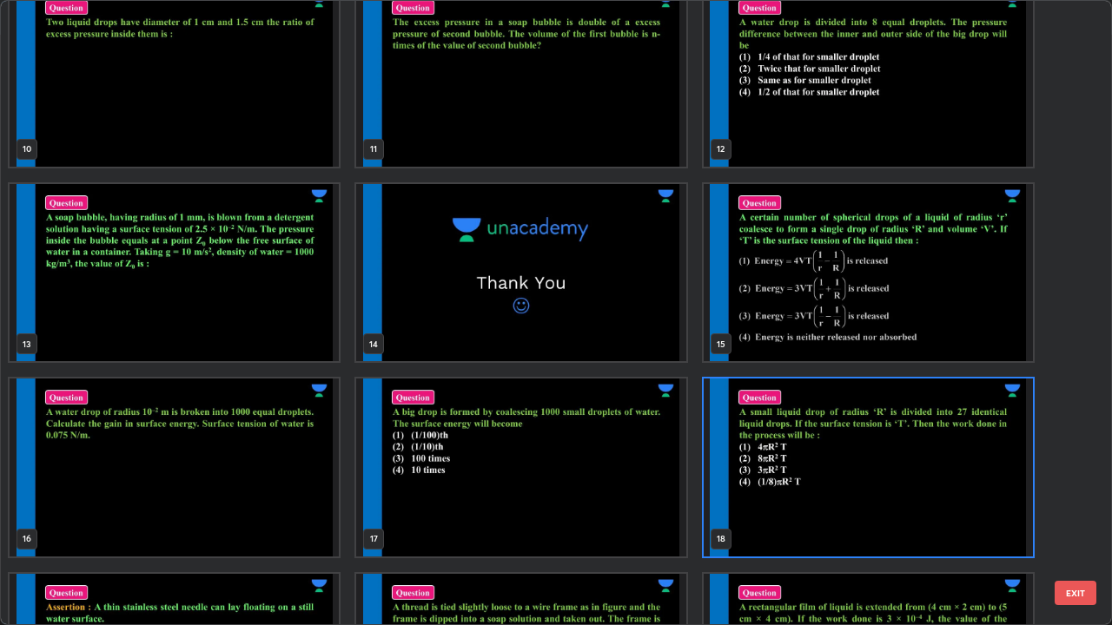
scroll to position [610, 0]
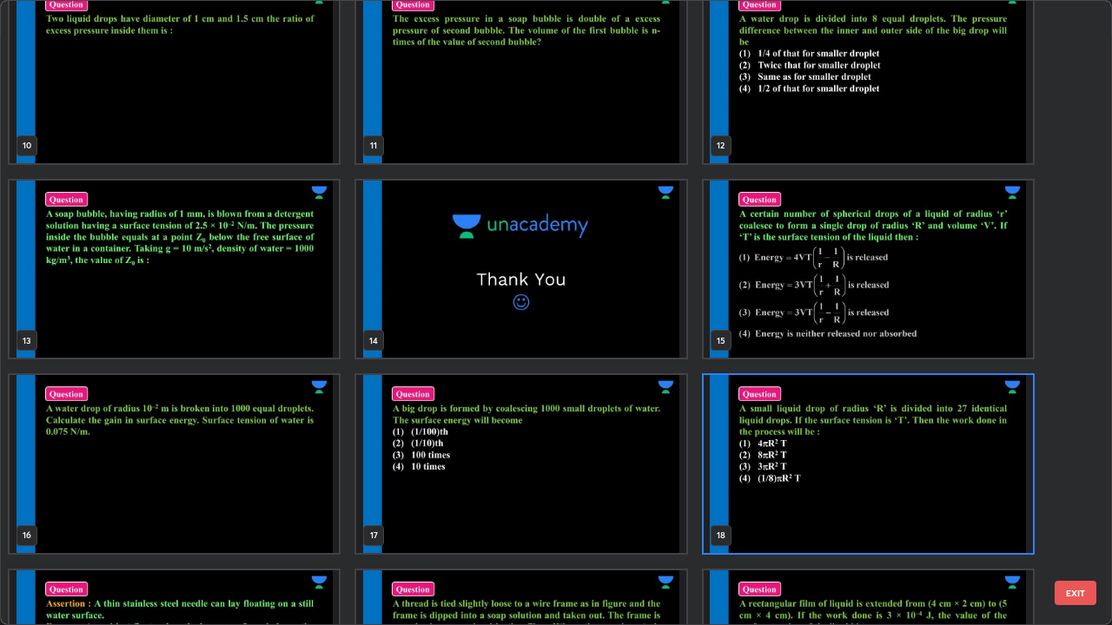
click at [605, 495] on img "grid" at bounding box center [520, 464] width 329 height 178
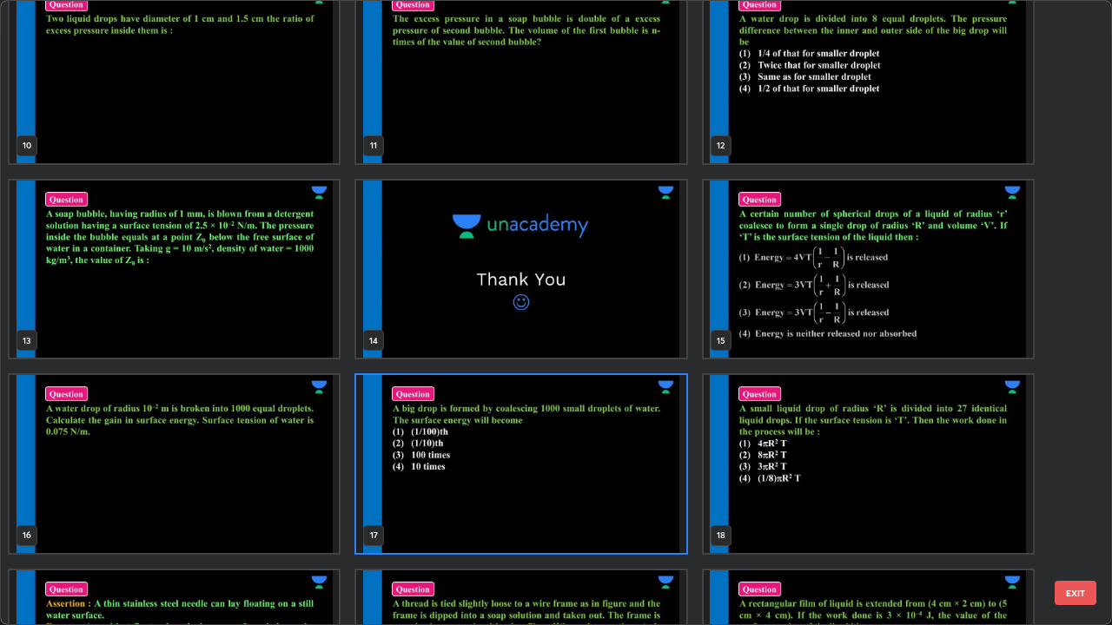
click at [607, 493] on img "grid" at bounding box center [520, 464] width 329 height 178
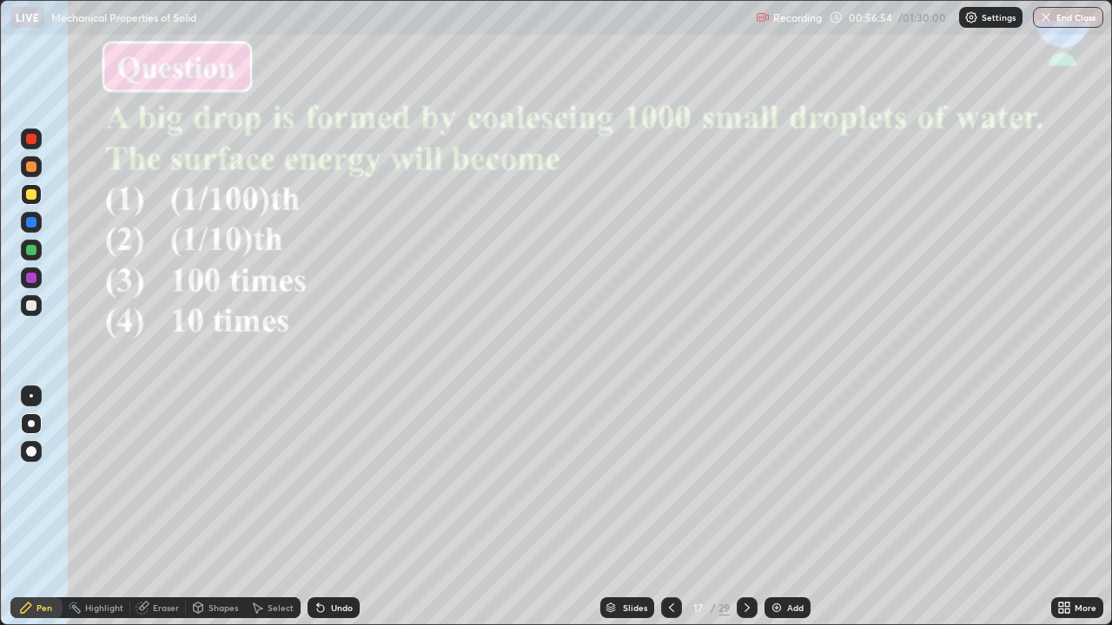
click at [167, 507] on div "Eraser" at bounding box center [166, 608] width 26 height 9
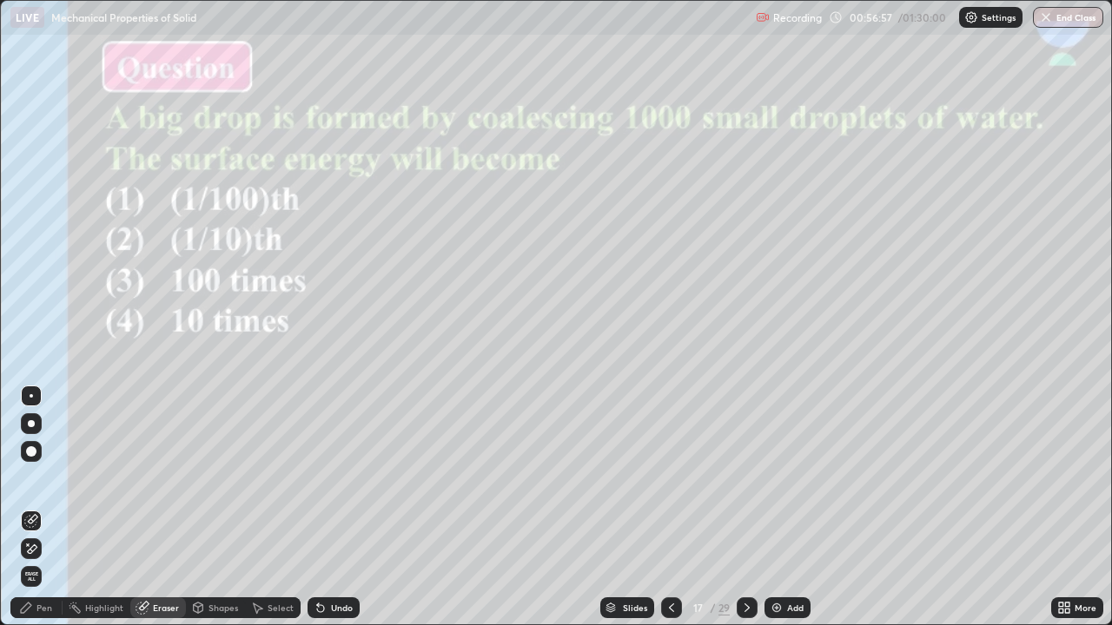
click at [44, 507] on div "Pen" at bounding box center [44, 608] width 16 height 9
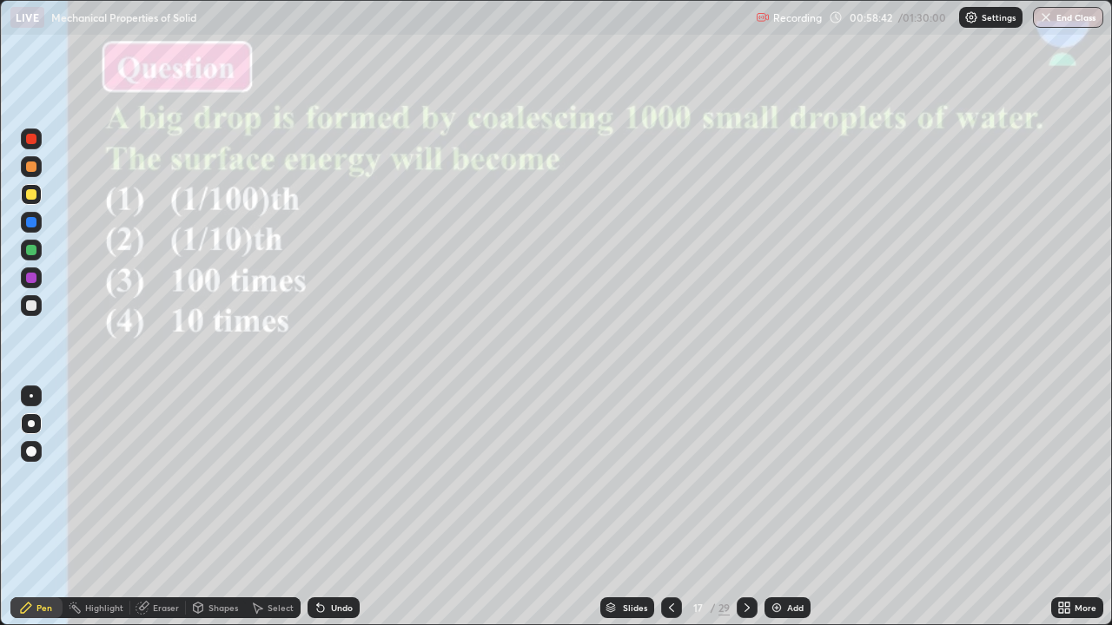
click at [34, 135] on div at bounding box center [31, 139] width 10 height 10
click at [214, 507] on div "Shapes" at bounding box center [215, 607] width 59 height 21
click at [40, 507] on div "Pen" at bounding box center [44, 608] width 16 height 9
click at [151, 507] on div "Eraser" at bounding box center [158, 607] width 56 height 21
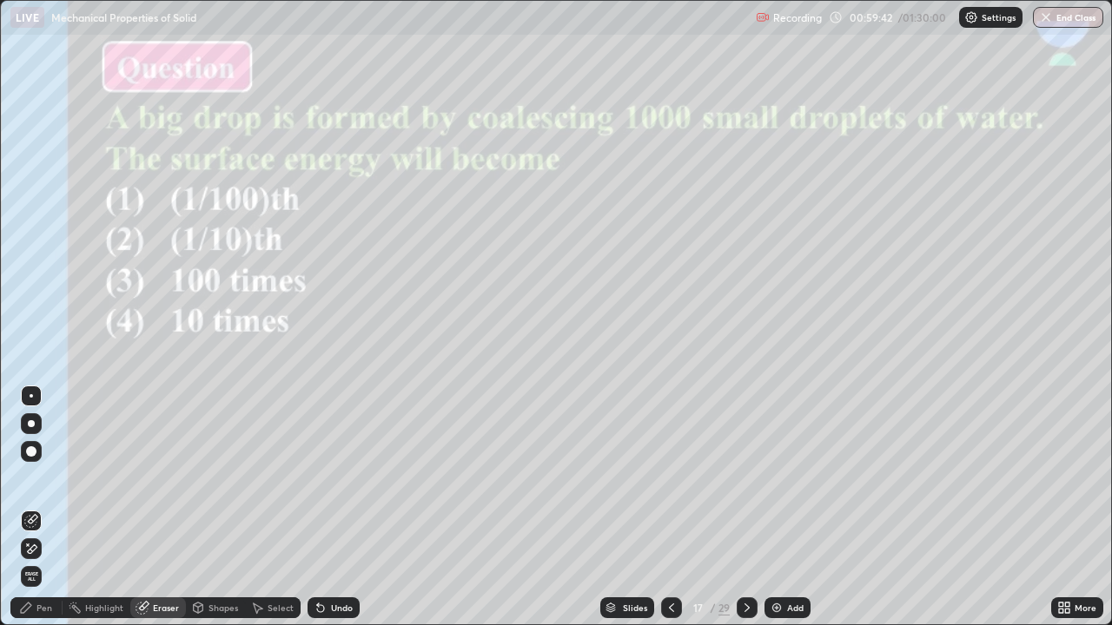
click at [40, 507] on div "Pen" at bounding box center [44, 608] width 16 height 9
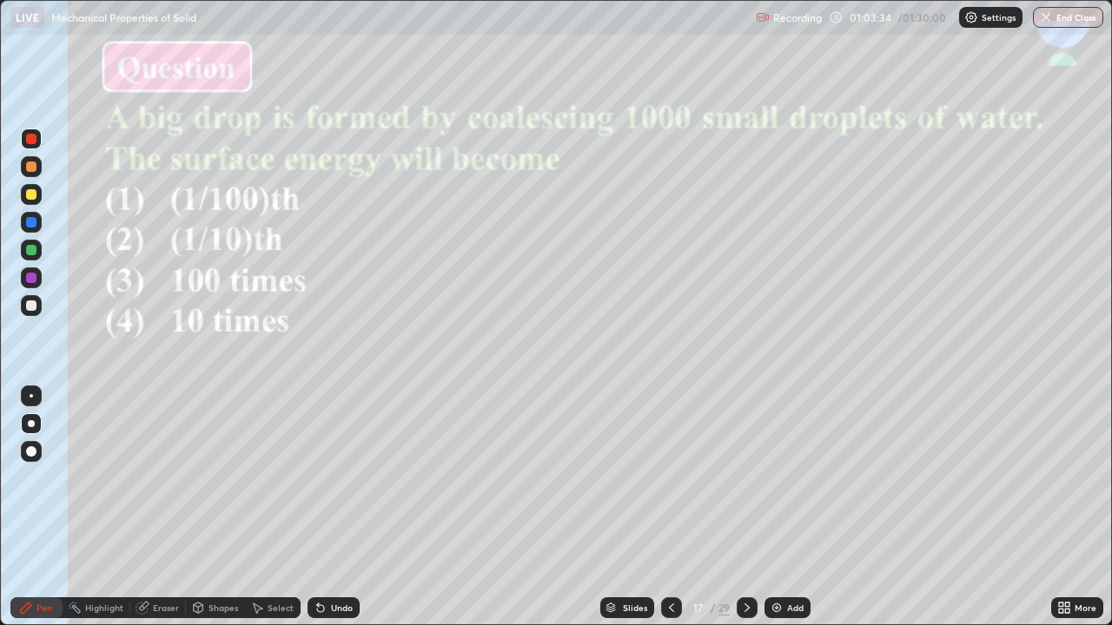
click at [616, 507] on div "Slides" at bounding box center [627, 607] width 54 height 21
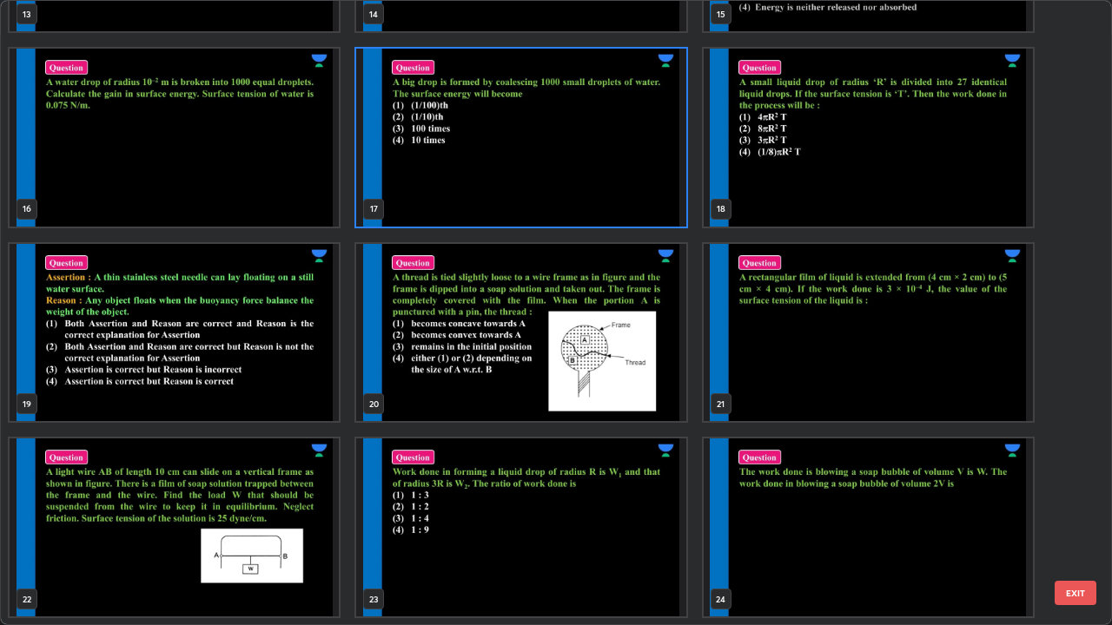
scroll to position [935, 0]
click at [255, 384] on img "grid" at bounding box center [174, 334] width 329 height 178
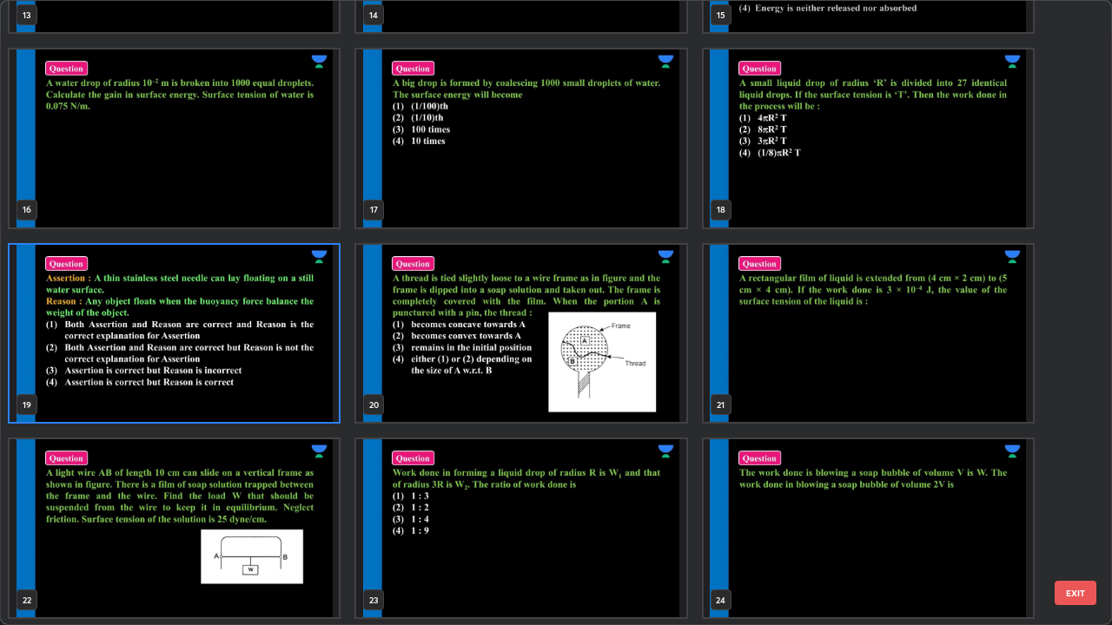
click at [253, 388] on img "grid" at bounding box center [174, 334] width 329 height 178
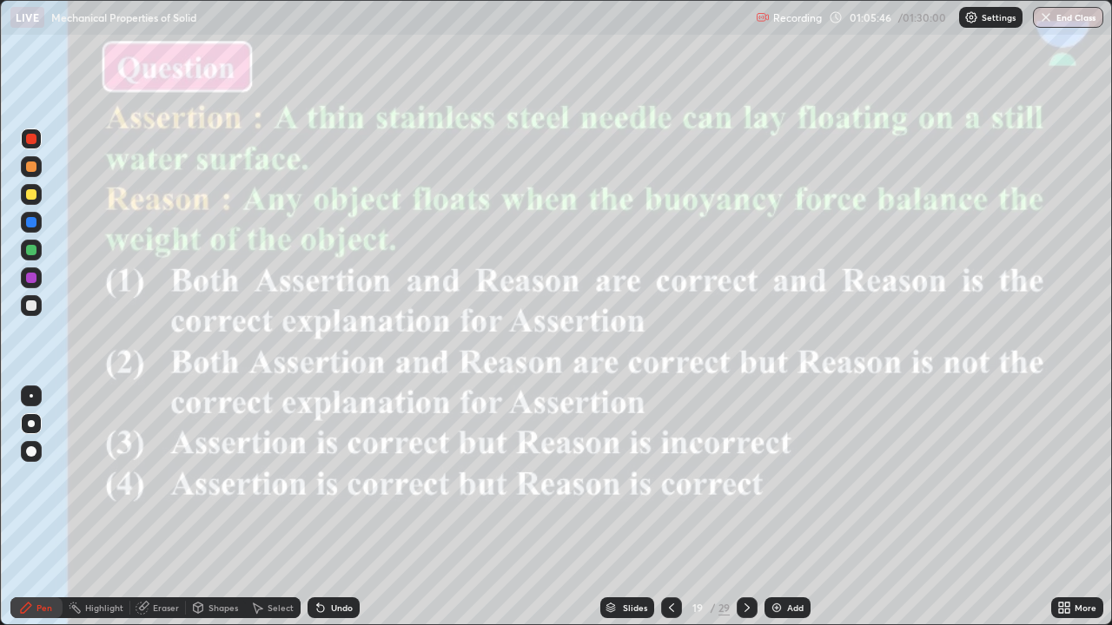
click at [626, 507] on div "Slides" at bounding box center [627, 607] width 54 height 21
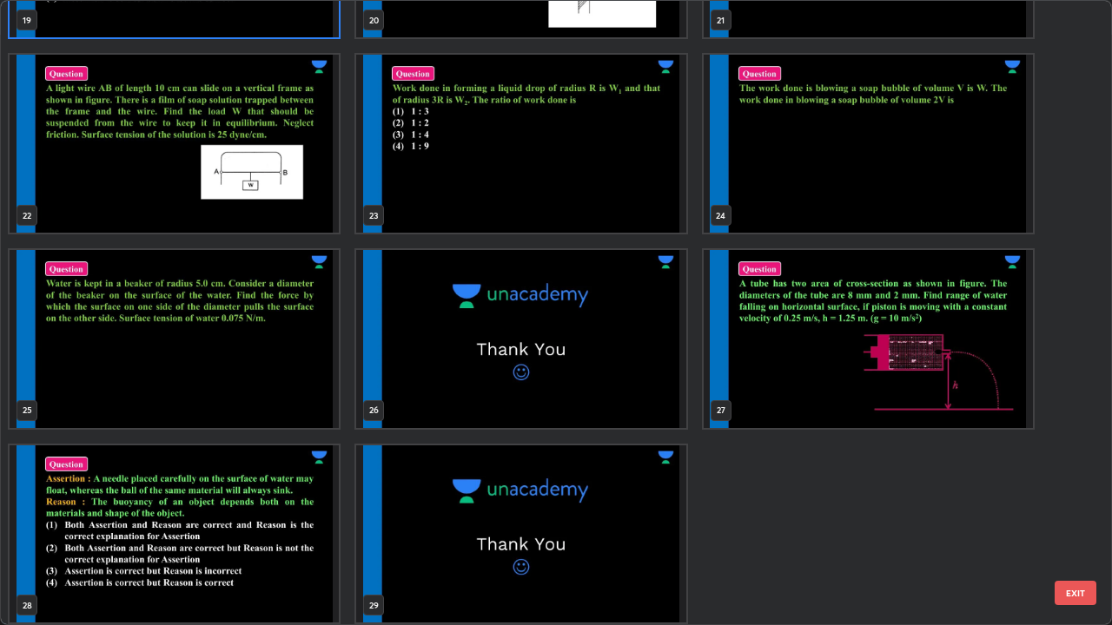
scroll to position [1327, 0]
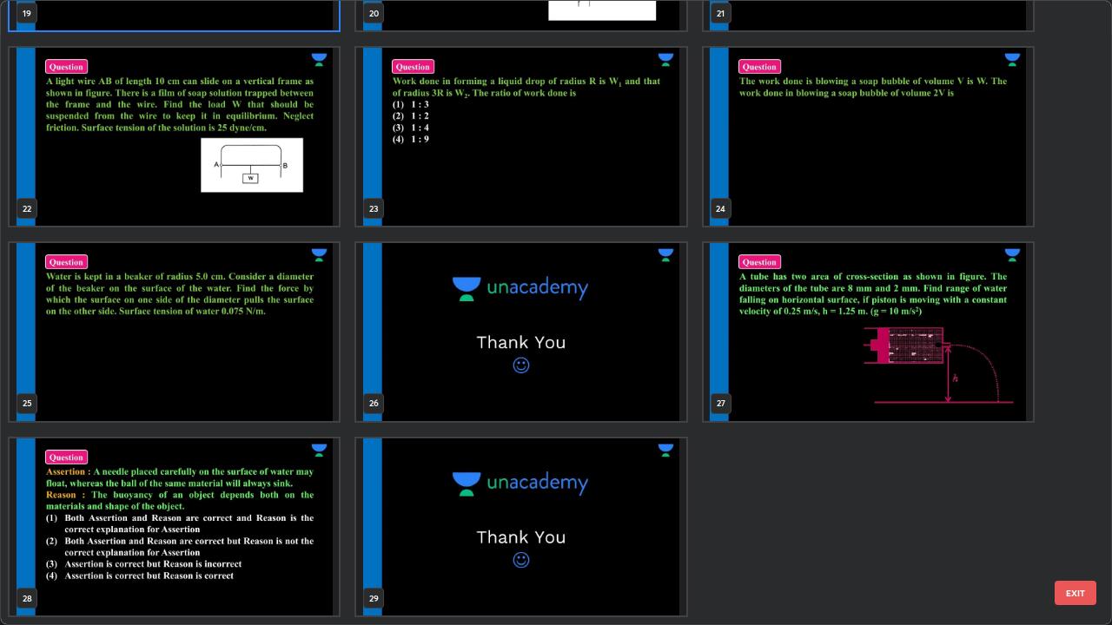
click at [285, 507] on img "grid" at bounding box center [174, 528] width 329 height 178
click at [287, 507] on img "grid" at bounding box center [174, 528] width 329 height 178
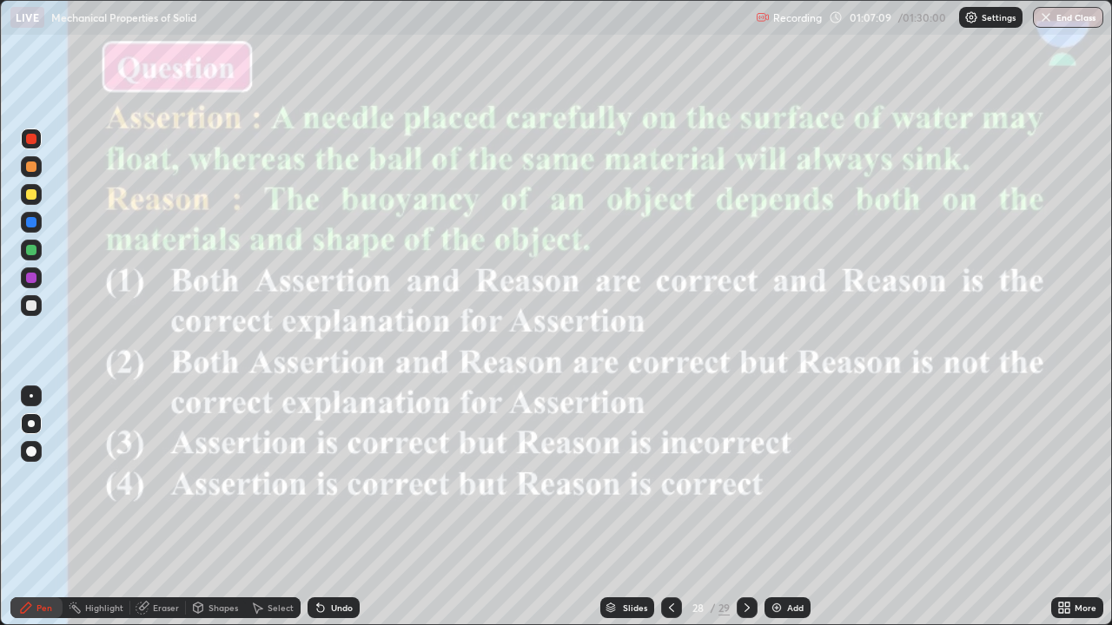
click at [624, 507] on div "Slides" at bounding box center [635, 608] width 24 height 9
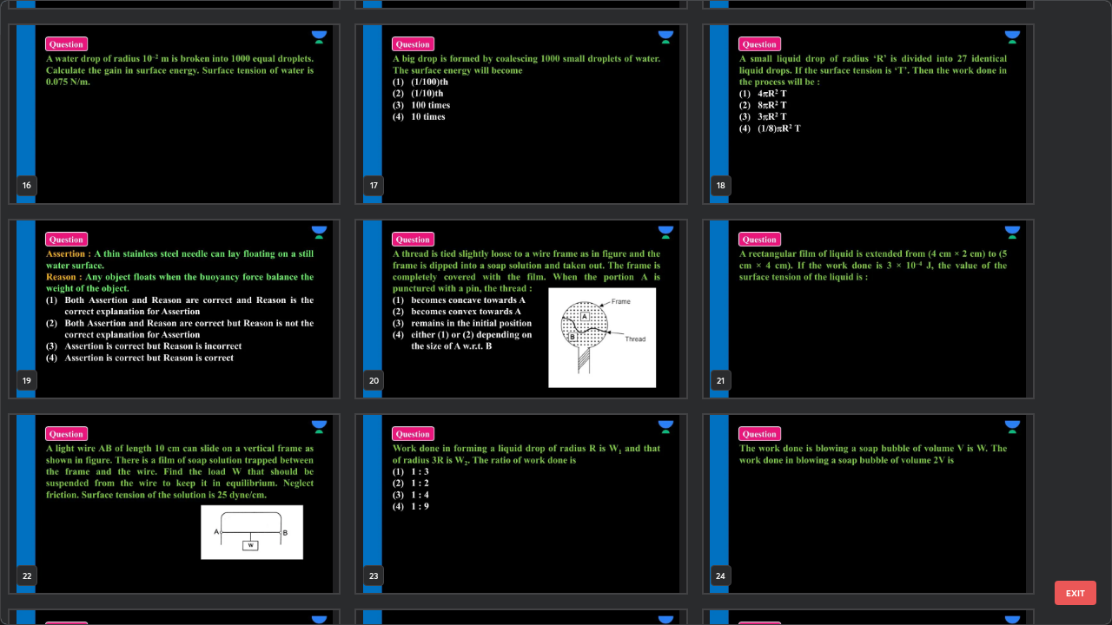
scroll to position [940, 0]
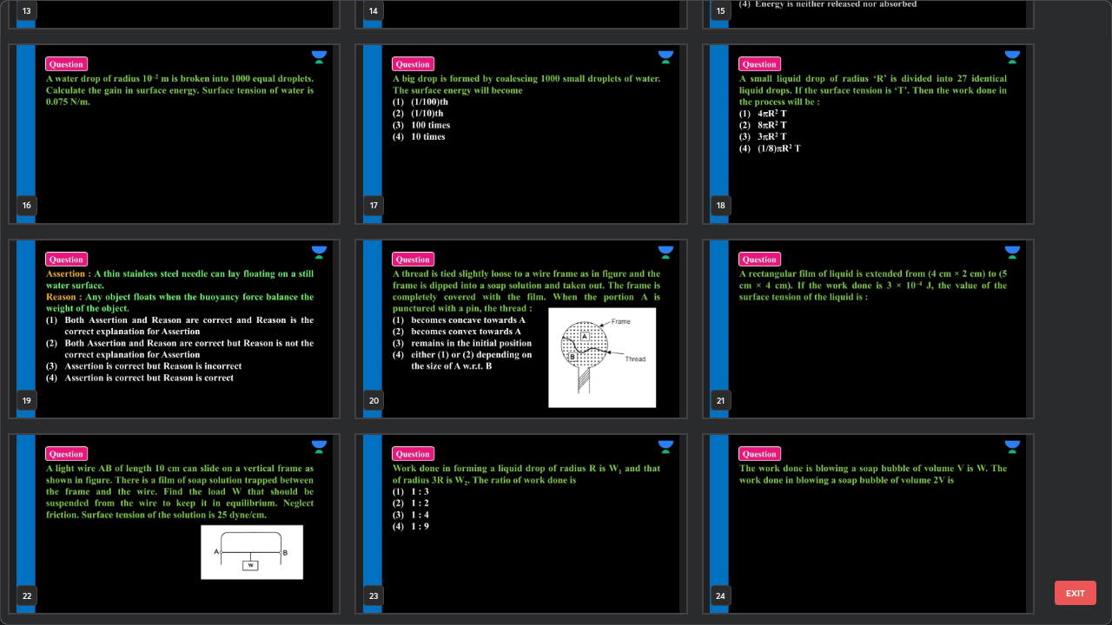
click at [294, 387] on img "grid" at bounding box center [174, 330] width 329 height 178
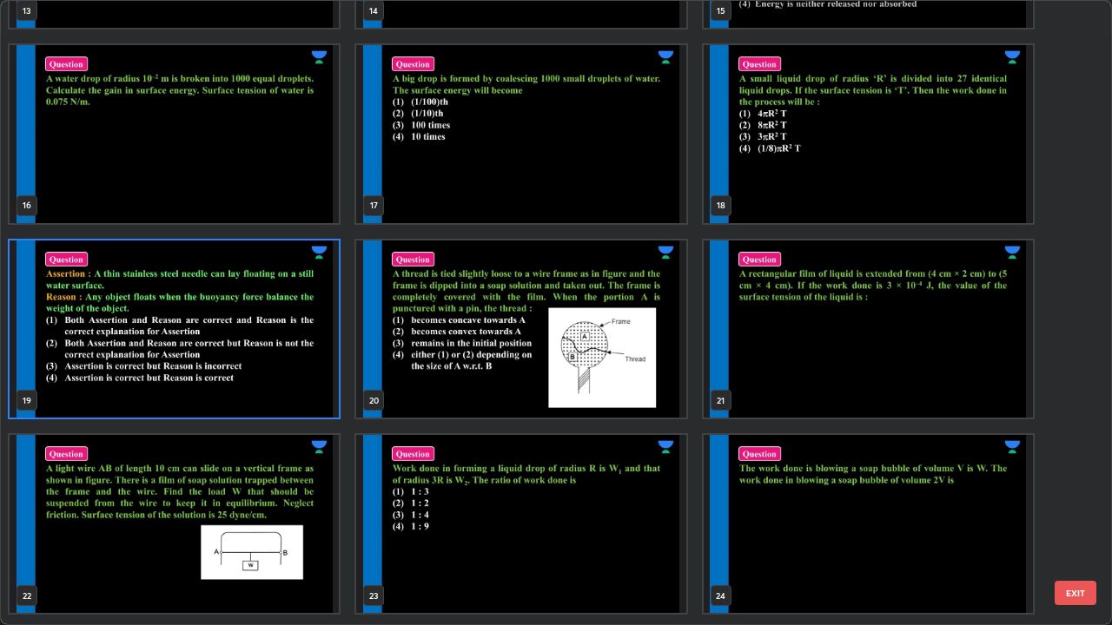
click at [295, 388] on img "grid" at bounding box center [174, 330] width 329 height 178
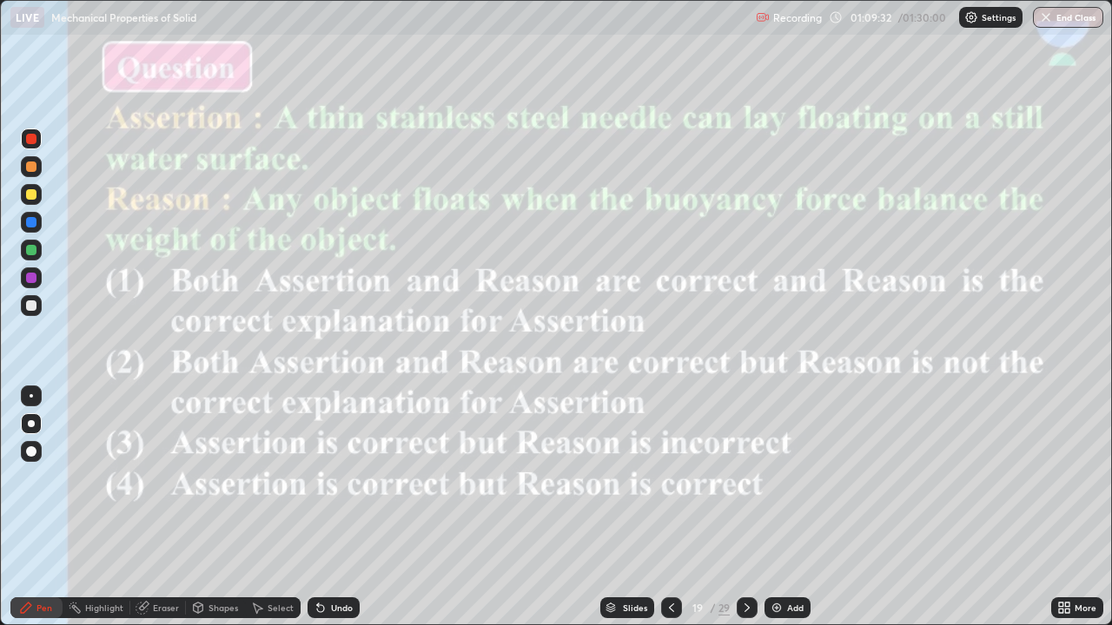
click at [634, 507] on div "Slides" at bounding box center [635, 608] width 24 height 9
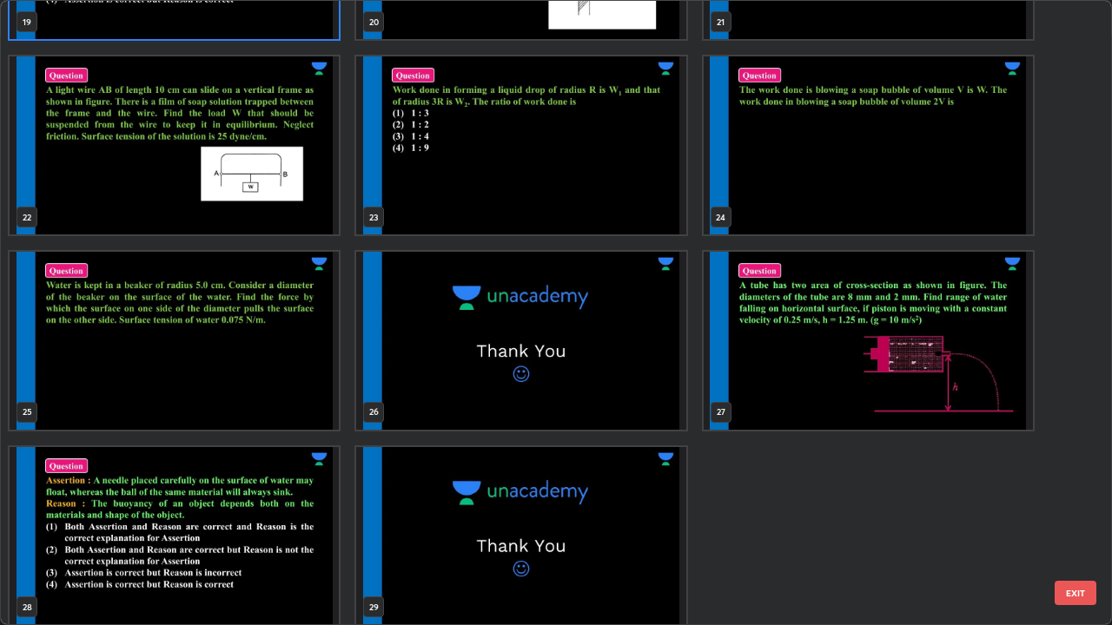
scroll to position [1327, 0]
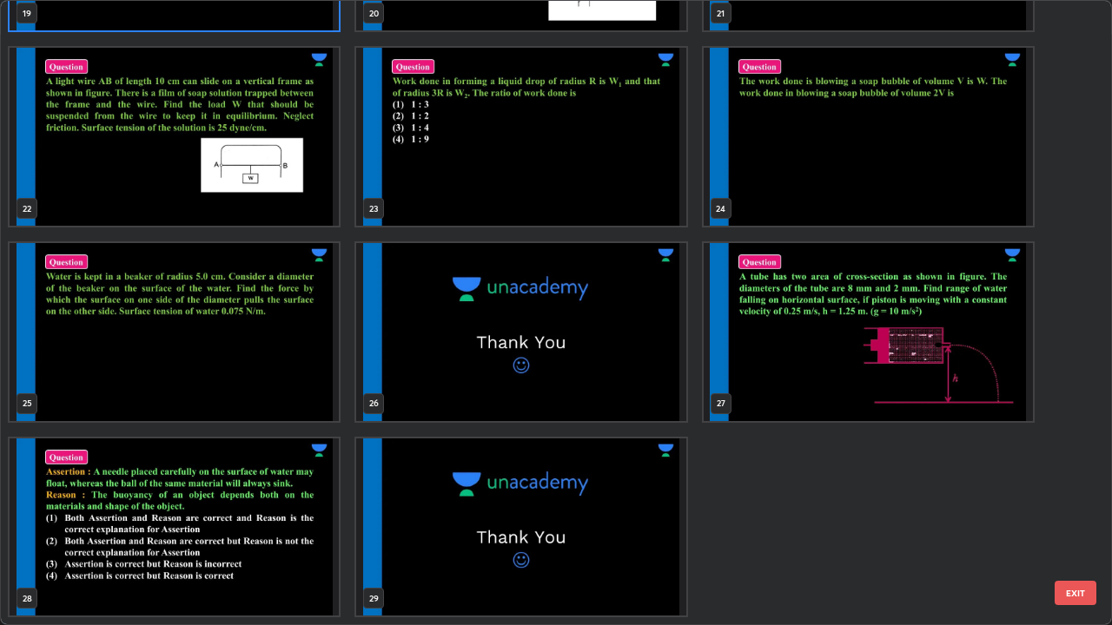
click at [294, 507] on img "grid" at bounding box center [174, 528] width 329 height 178
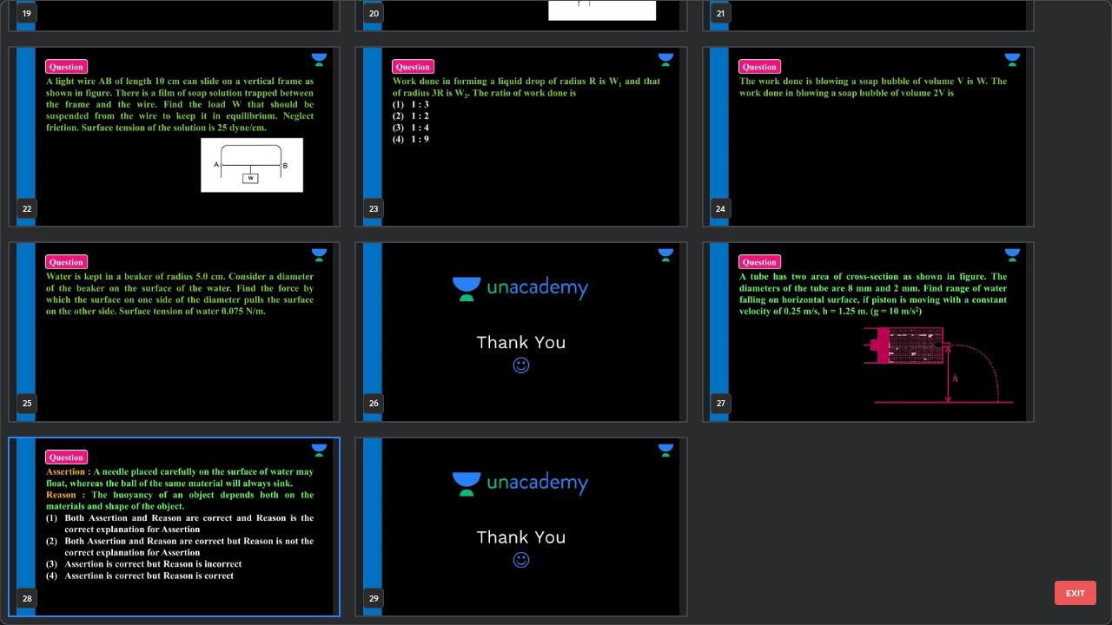
click at [284, 507] on img "grid" at bounding box center [174, 528] width 329 height 178
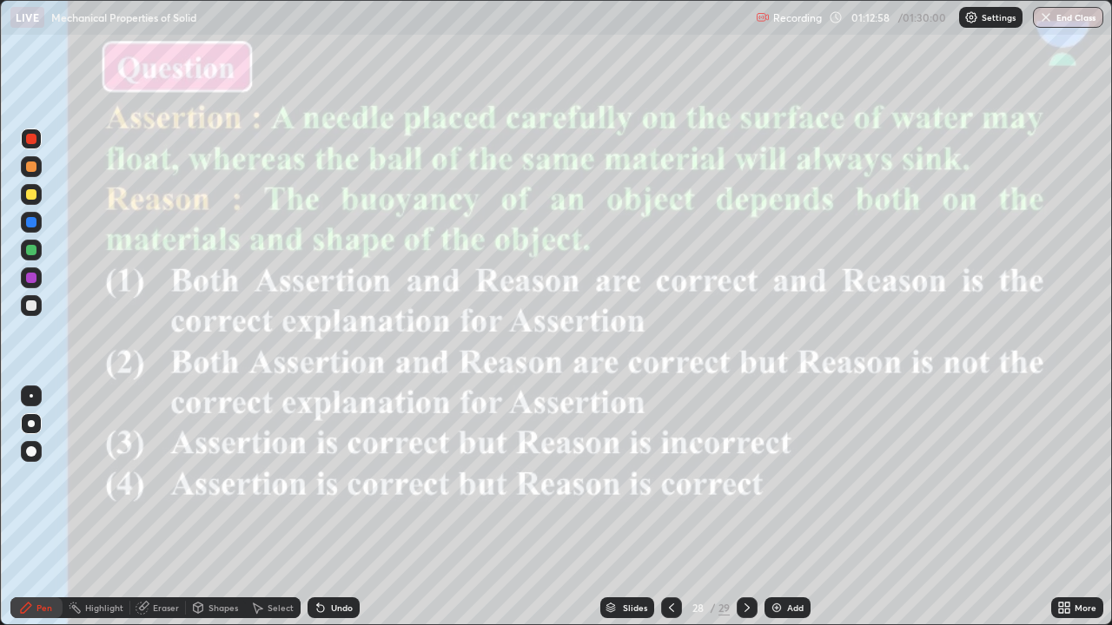
click at [630, 507] on div "Slides" at bounding box center [635, 608] width 24 height 9
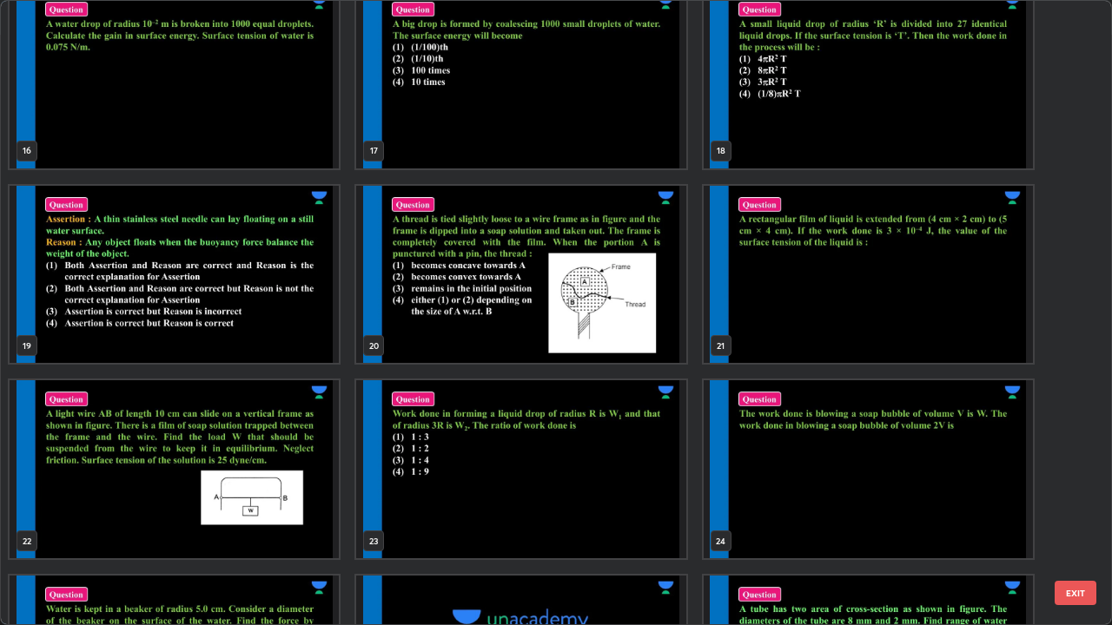
scroll to position [1002, 0]
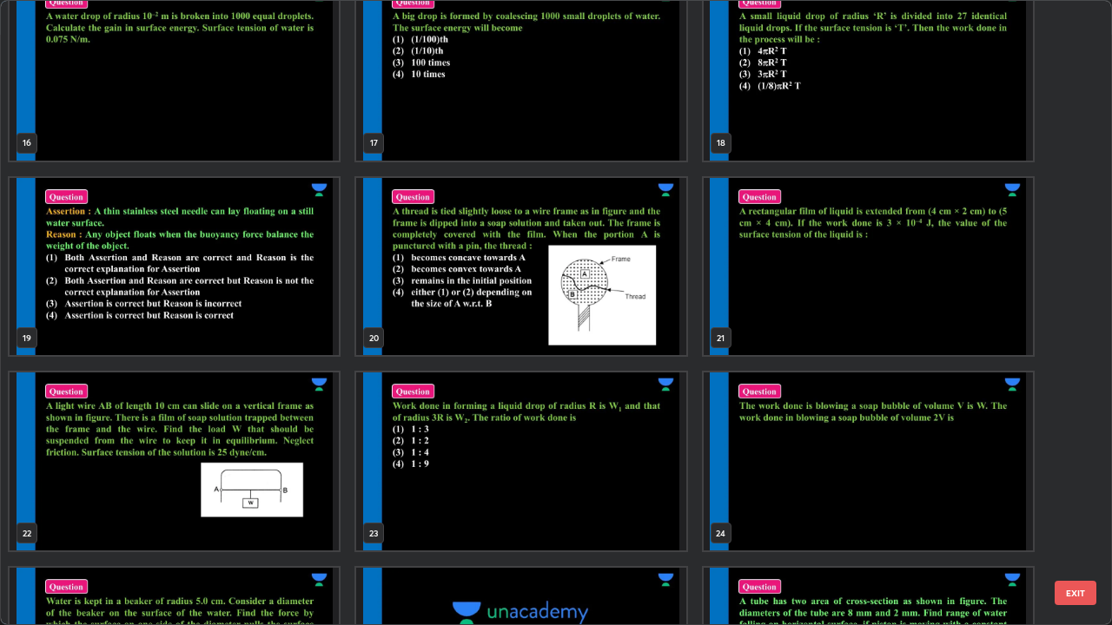
click at [802, 299] on img "grid" at bounding box center [867, 267] width 329 height 178
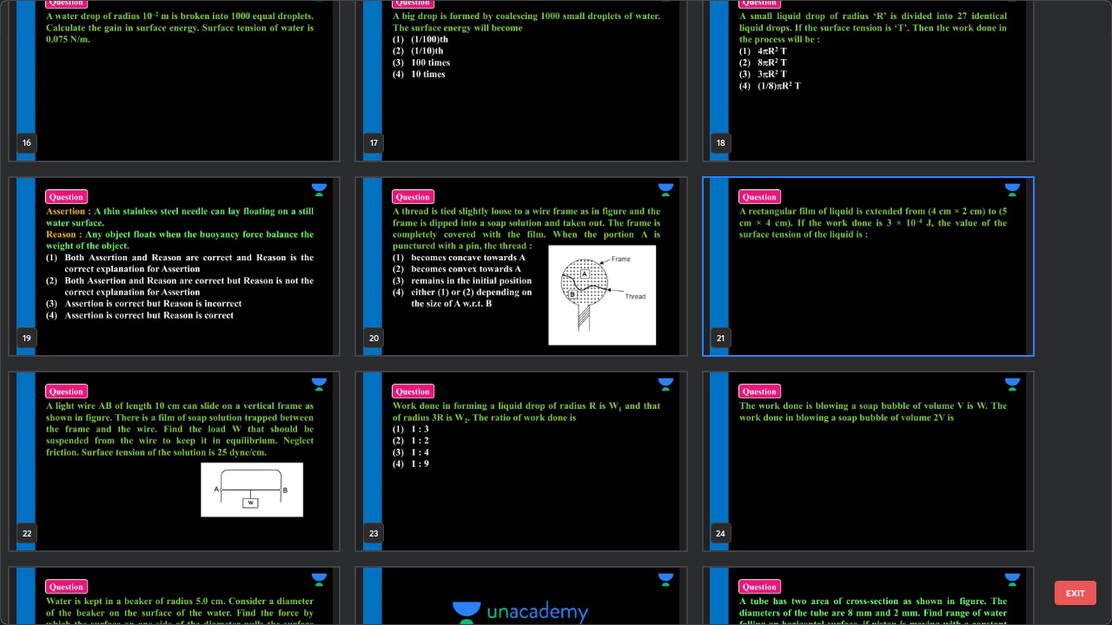
click at [808, 304] on img "grid" at bounding box center [867, 267] width 329 height 178
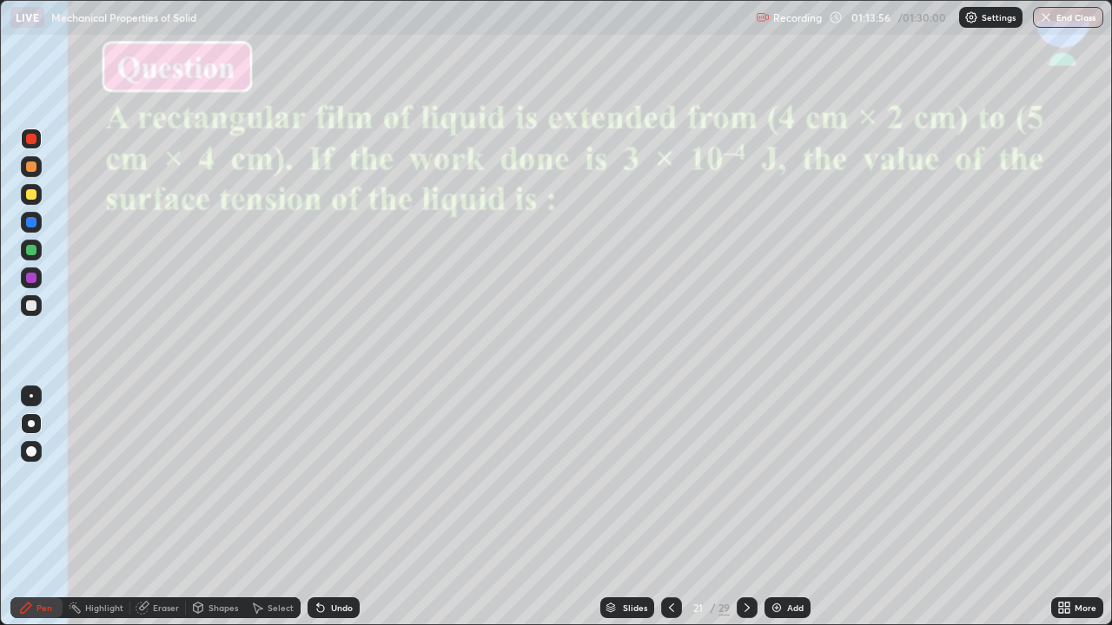
click at [29, 225] on div at bounding box center [31, 222] width 10 height 10
click at [32, 140] on div at bounding box center [31, 139] width 10 height 10
click at [31, 249] on div at bounding box center [31, 250] width 10 height 10
click at [32, 138] on div at bounding box center [31, 139] width 10 height 10
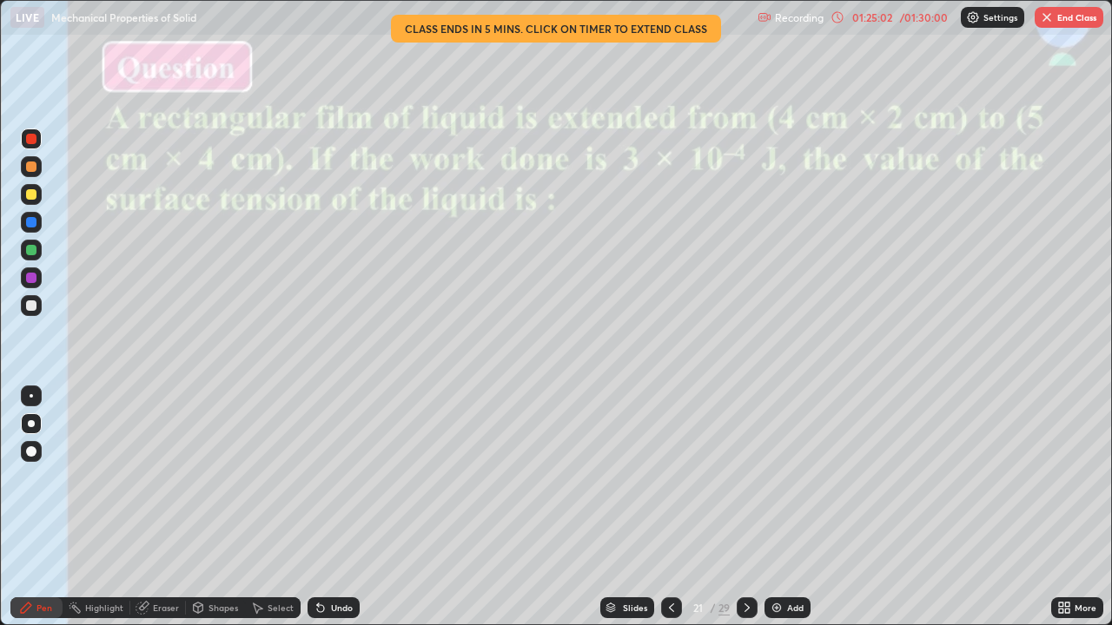
click at [620, 507] on div "Slides" at bounding box center [627, 607] width 54 height 21
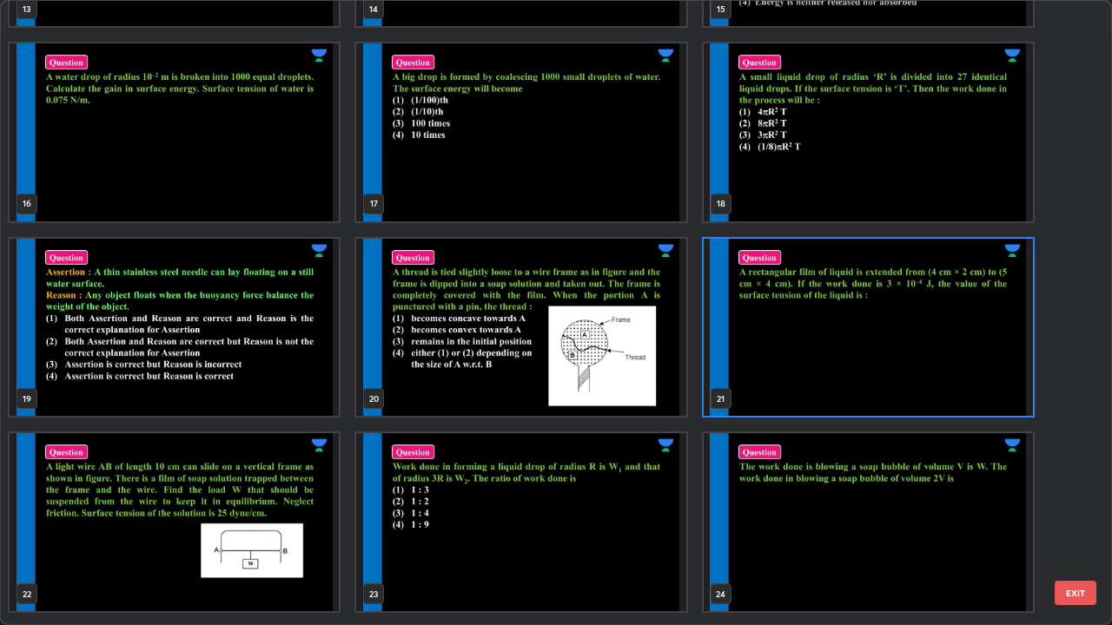
scroll to position [969, 0]
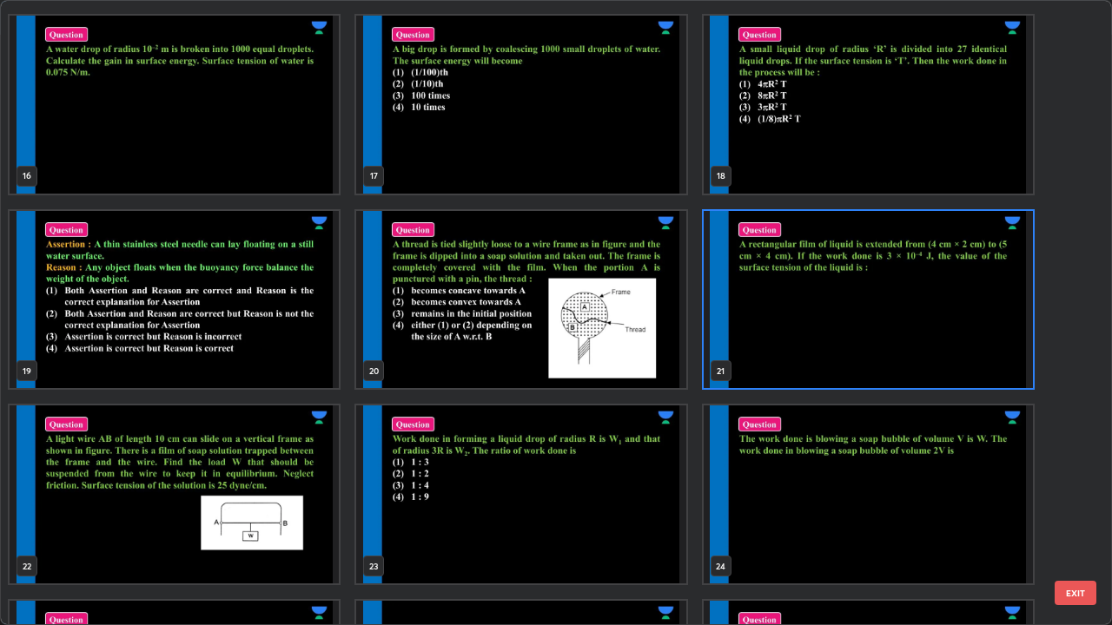
click at [615, 352] on img "grid" at bounding box center [520, 300] width 329 height 178
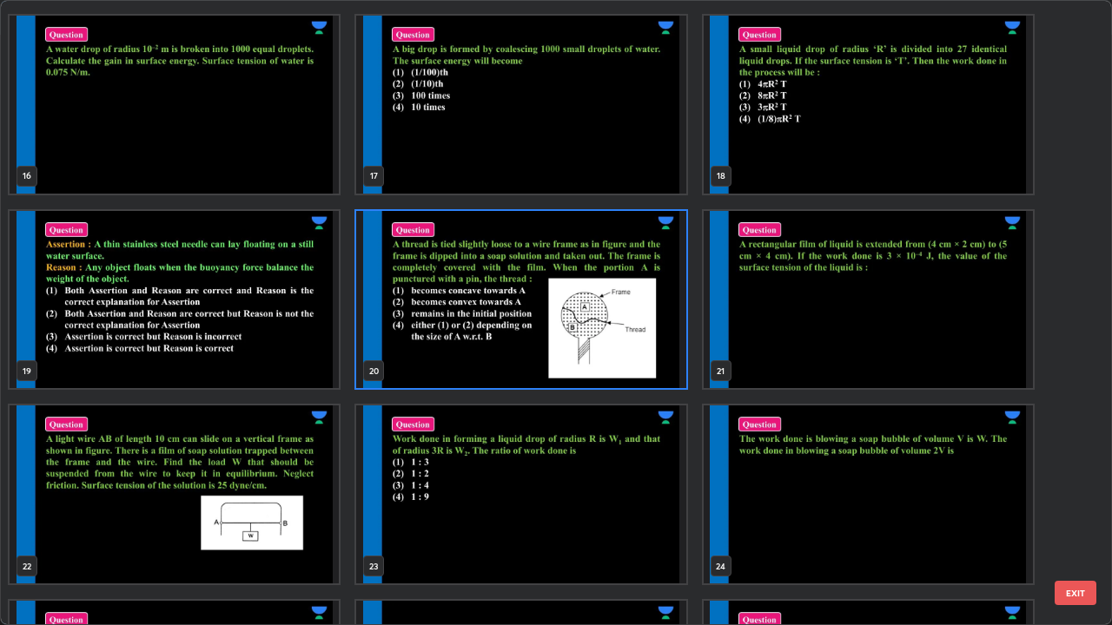
click at [621, 353] on img "grid" at bounding box center [520, 300] width 329 height 178
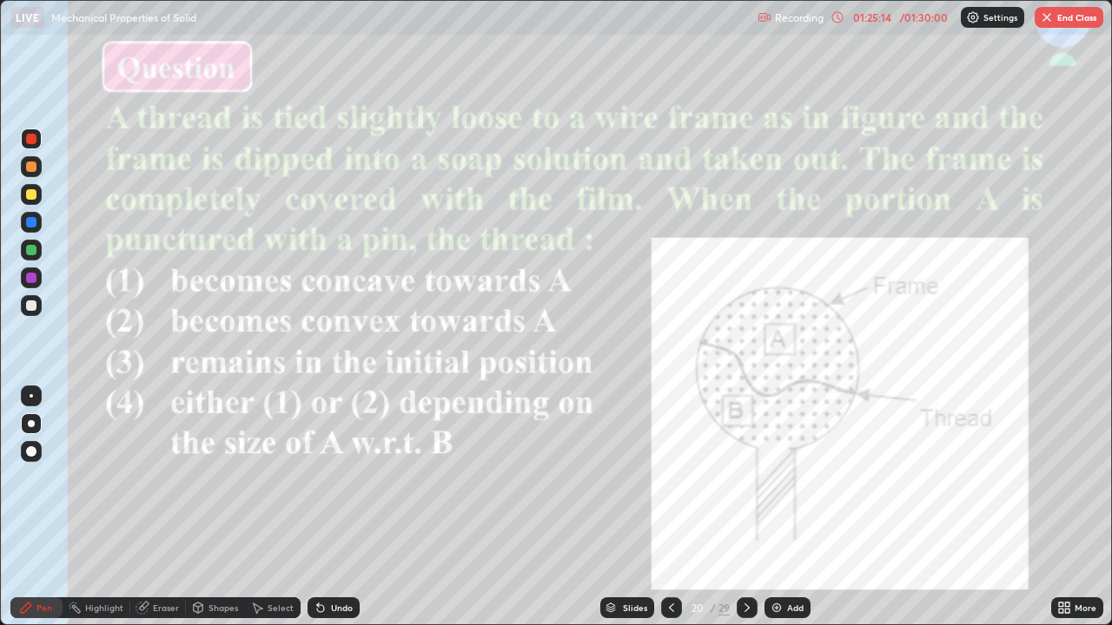
click at [884, 18] on div "01:25:14" at bounding box center [872, 17] width 49 height 10
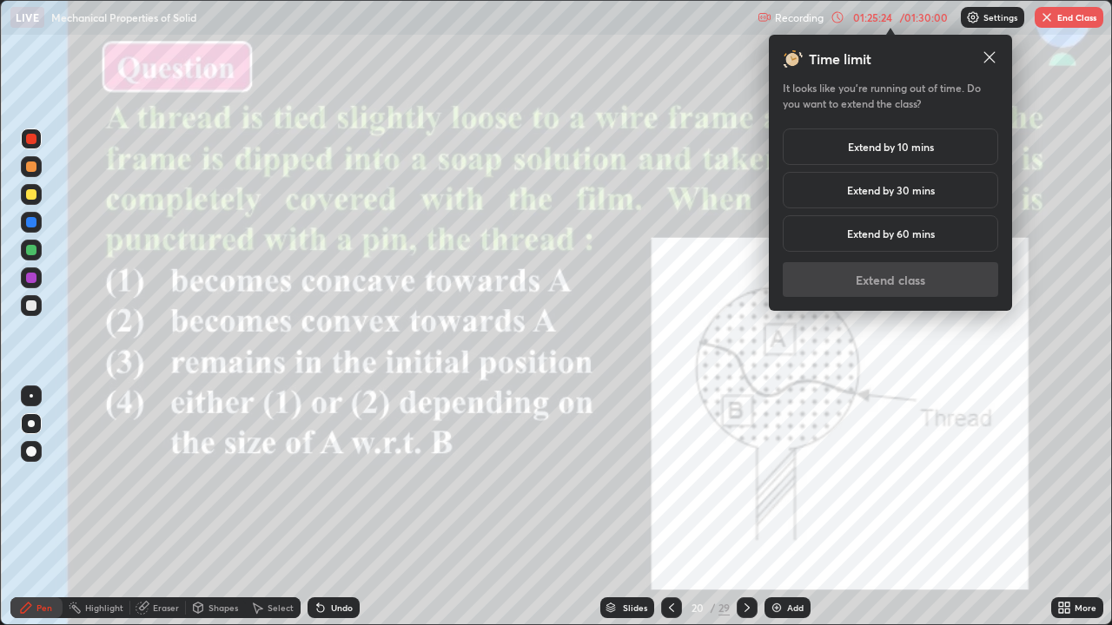
click at [994, 58] on icon at bounding box center [988, 57] width 17 height 17
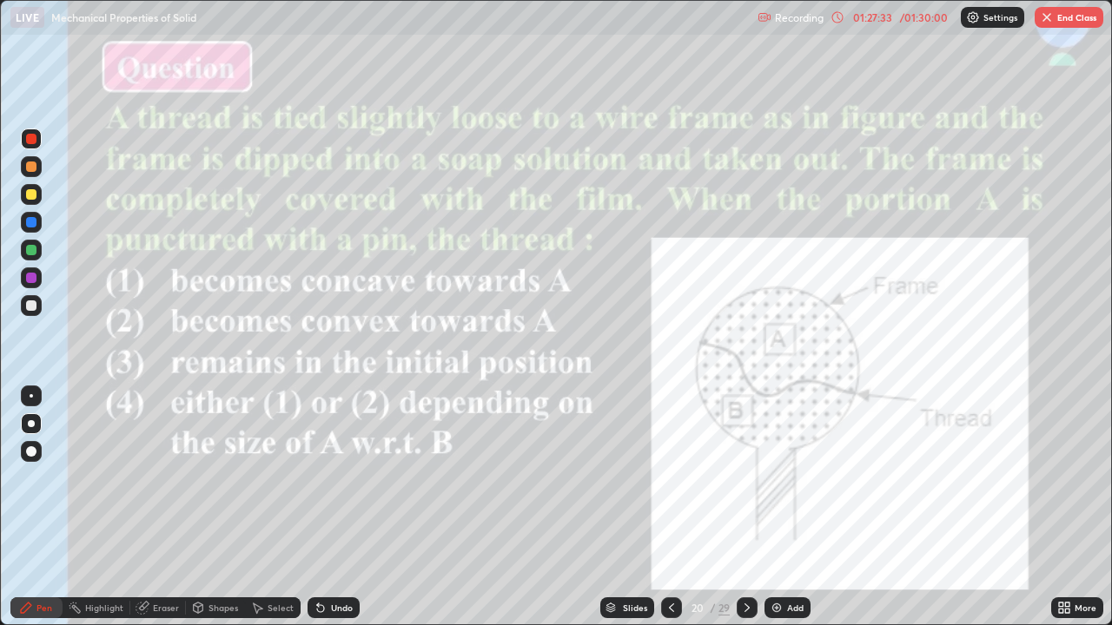
click at [33, 221] on div at bounding box center [31, 222] width 10 height 10
click at [32, 193] on div at bounding box center [31, 194] width 10 height 10
click at [30, 222] on div at bounding box center [31, 222] width 10 height 10
click at [31, 275] on div at bounding box center [31, 278] width 10 height 10
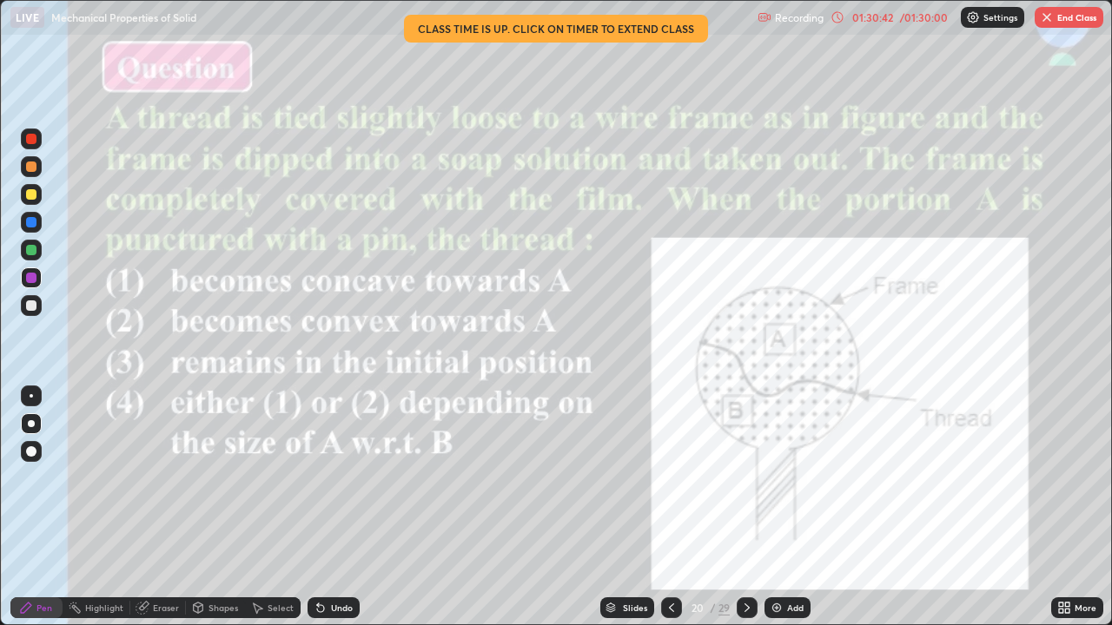
click at [1066, 18] on button "End Class" at bounding box center [1068, 17] width 69 height 21
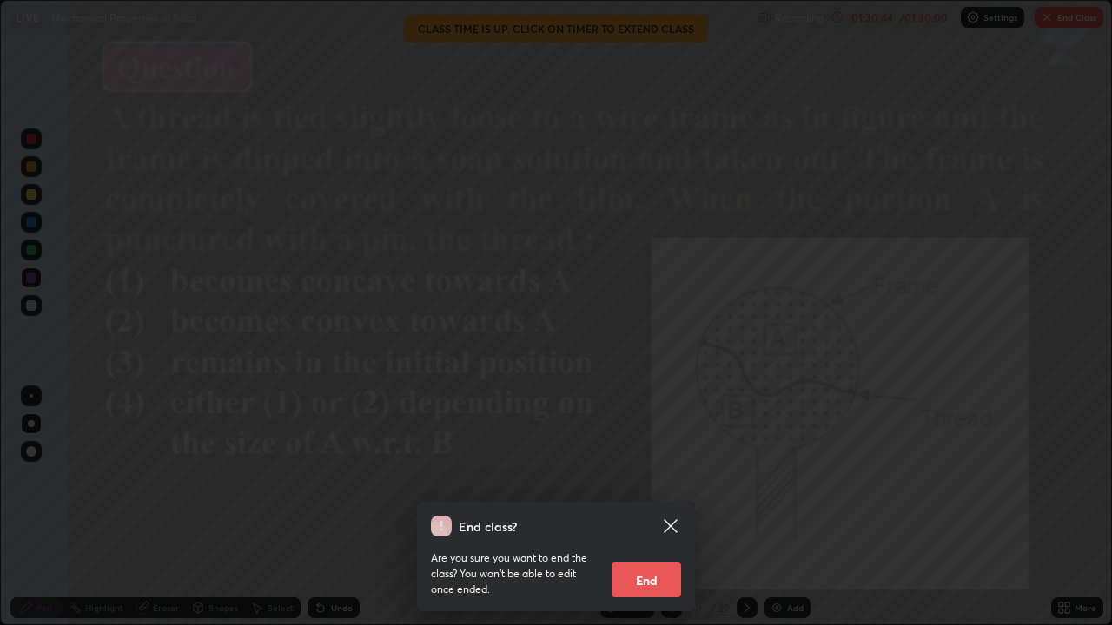
click at [636, 507] on button "End" at bounding box center [645, 580] width 69 height 35
